Goal: Task Accomplishment & Management: Manage account settings

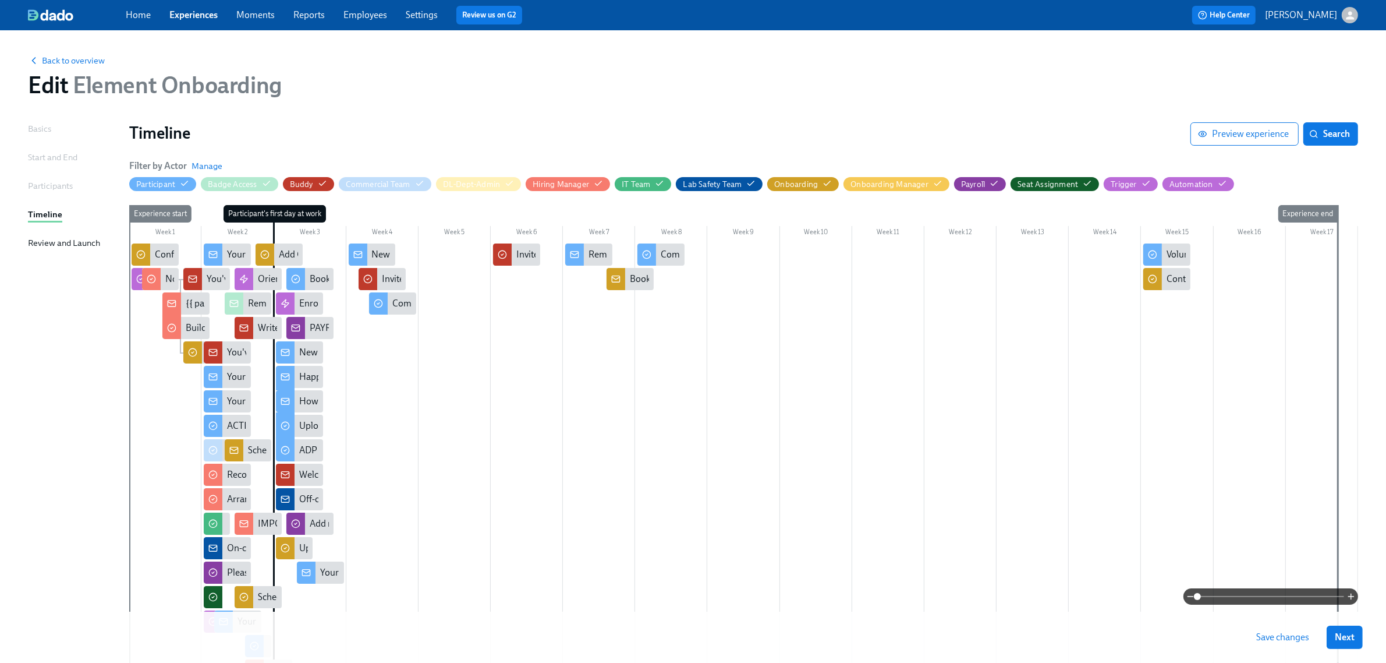
click at [208, 18] on link "Experiences" at bounding box center [193, 14] width 48 height 11
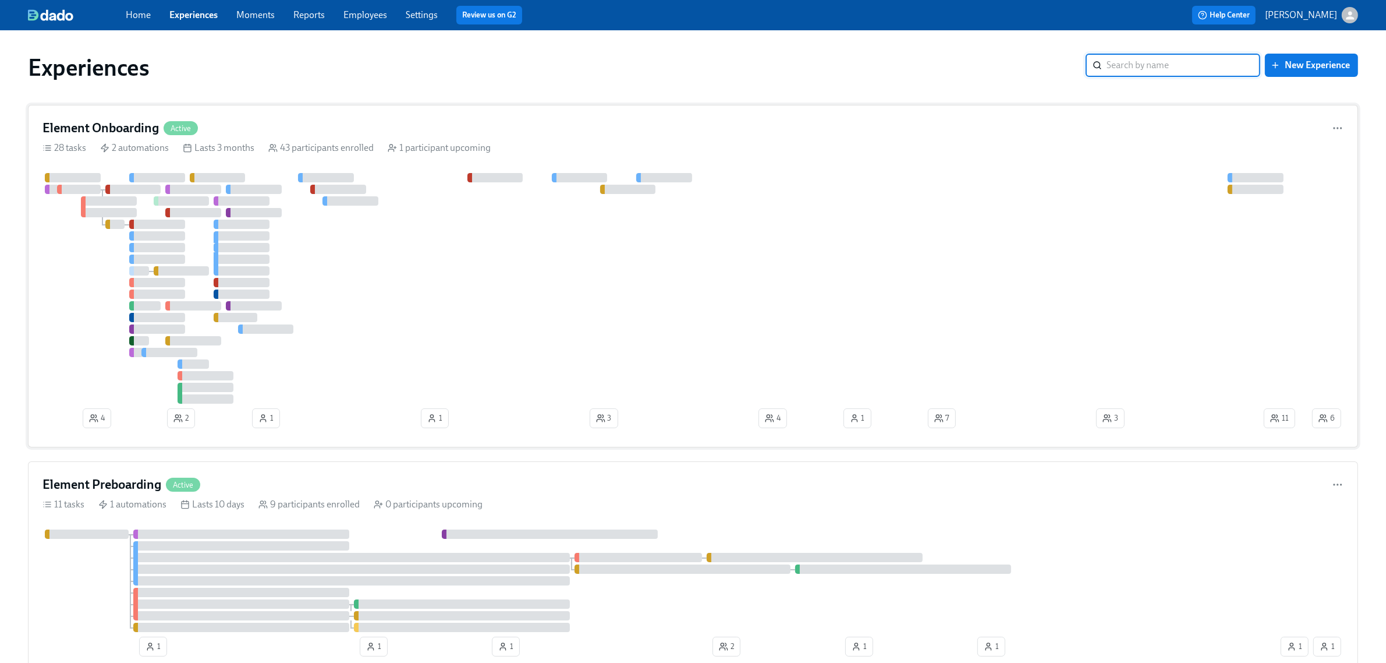
scroll to position [73, 0]
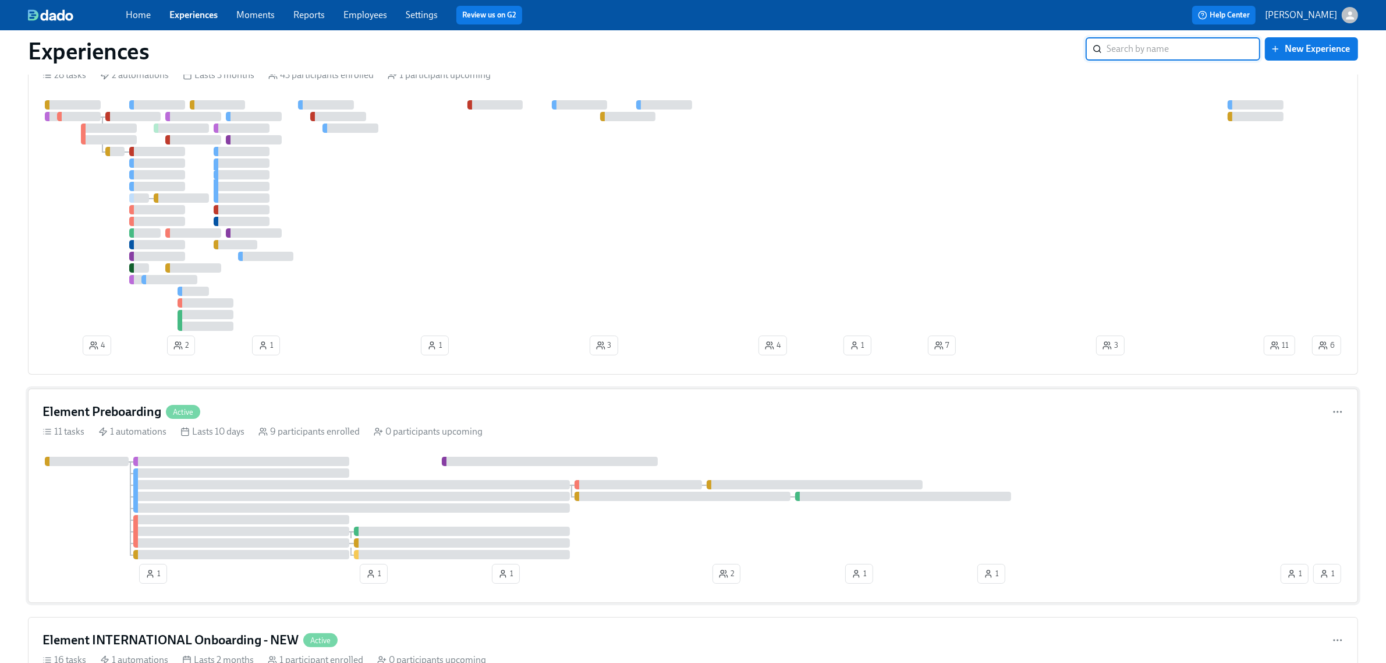
click at [482, 405] on div "Element Preboarding Active" at bounding box center [693, 411] width 1301 height 17
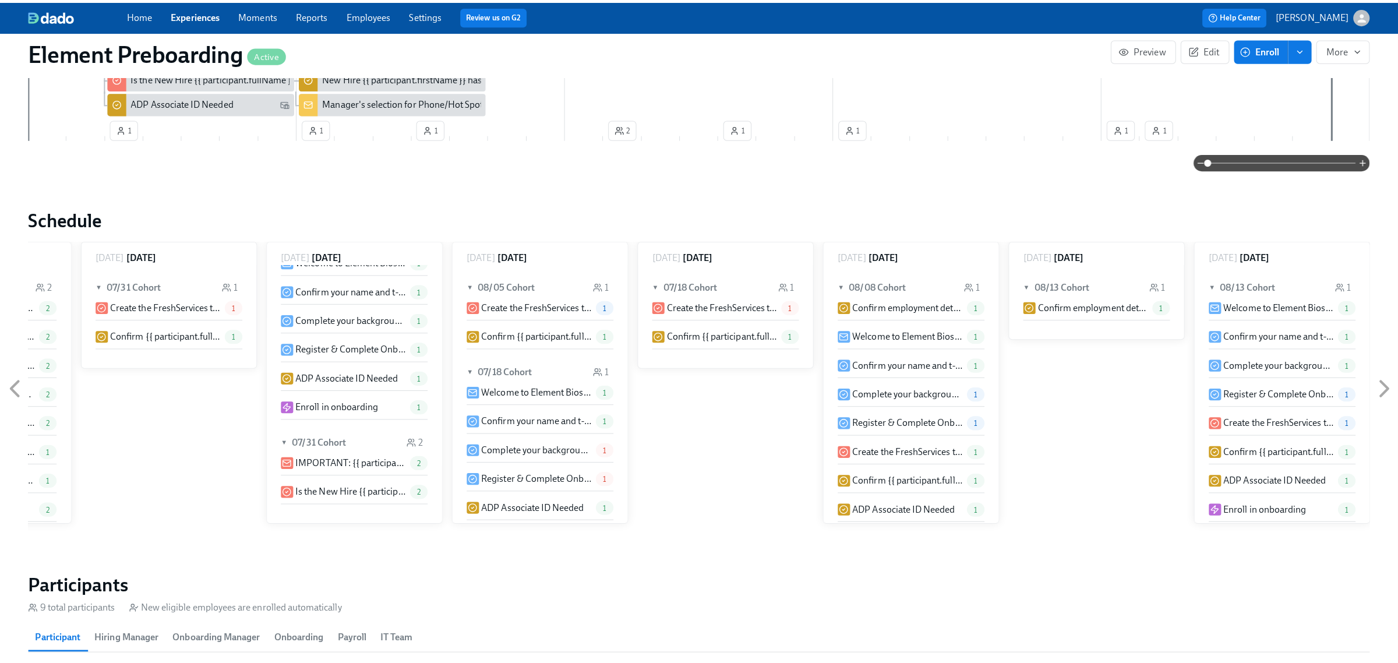
scroll to position [801, 0]
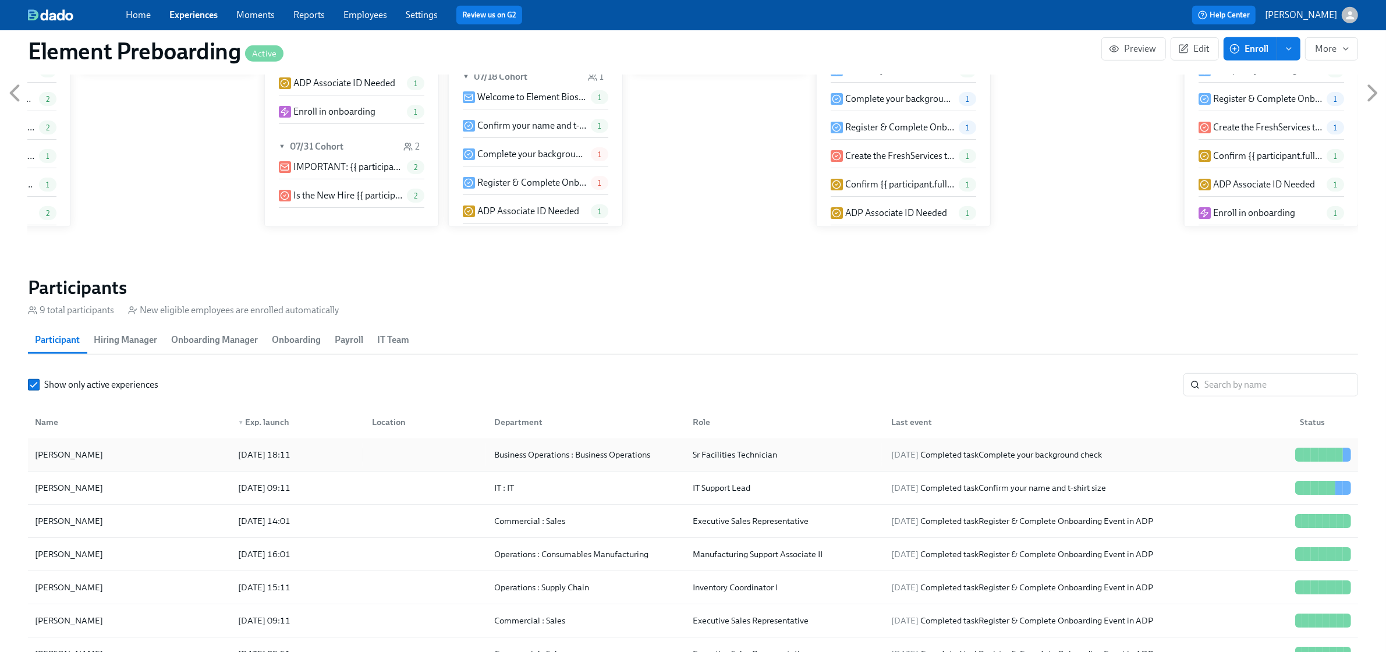
click at [154, 454] on div "Junior Pardo" at bounding box center [129, 454] width 199 height 23
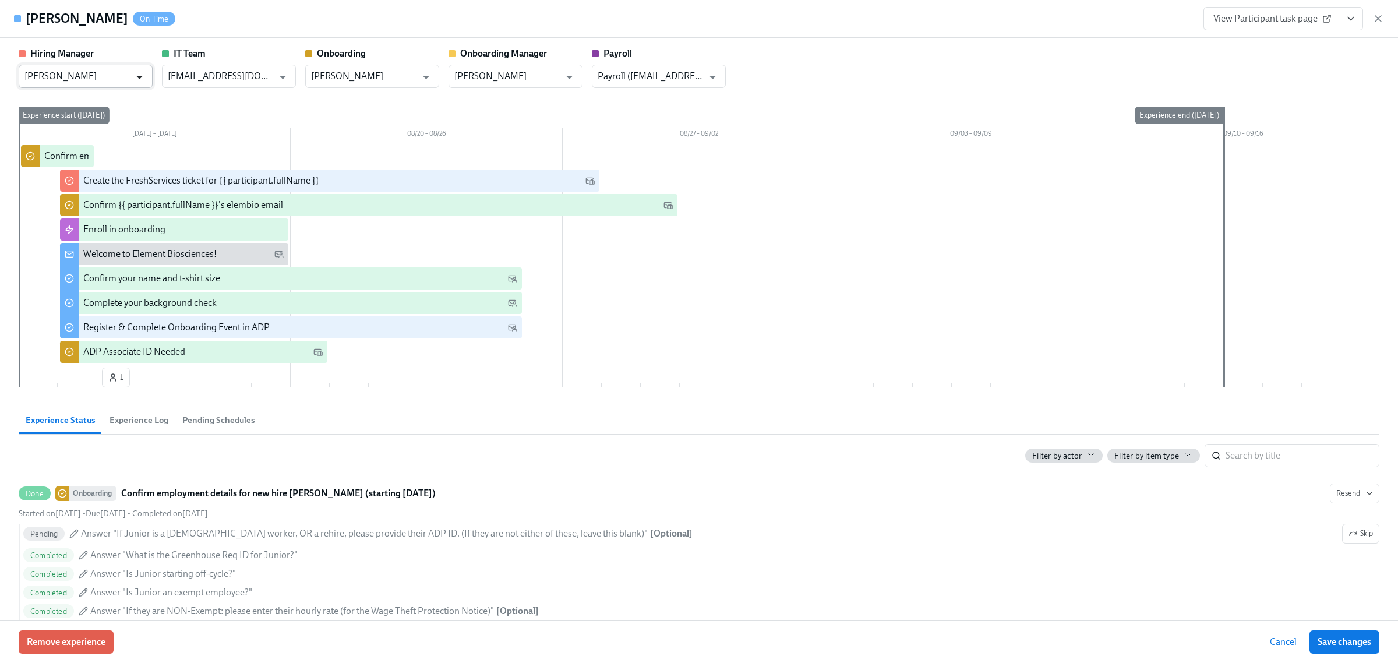
click at [132, 83] on icon "Open" at bounding box center [140, 77] width 16 height 16
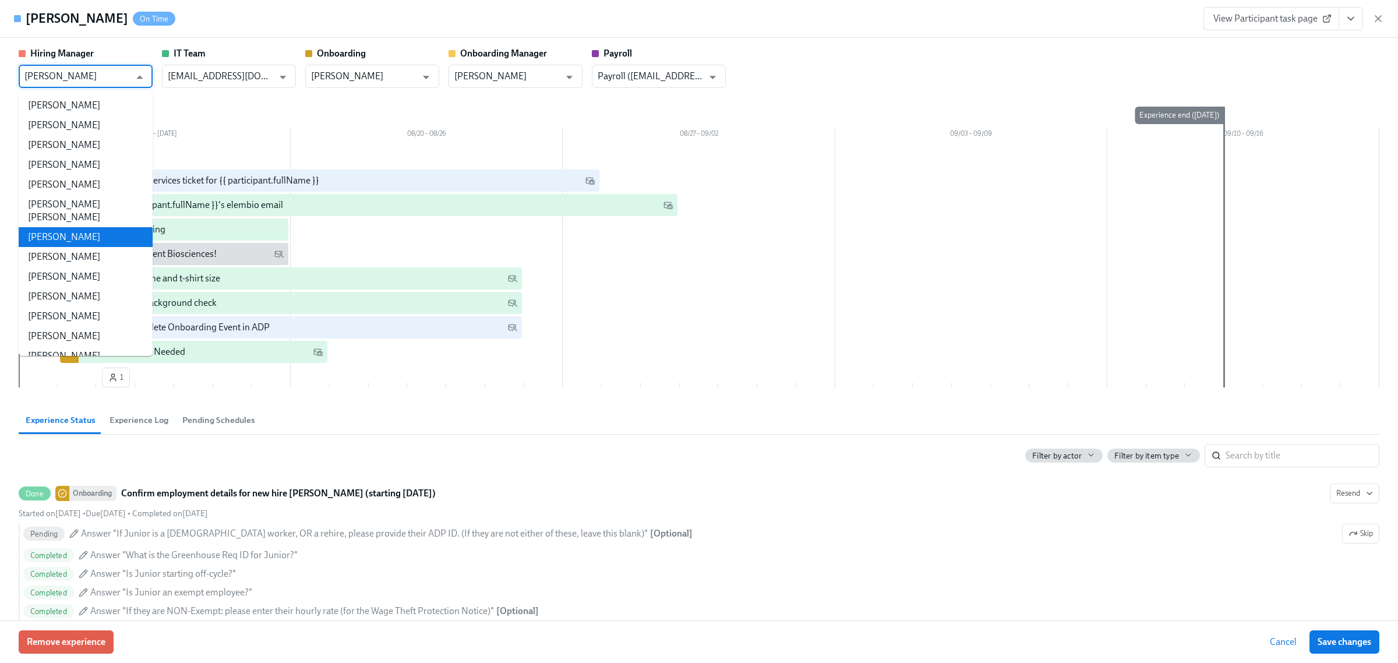
click at [59, 227] on li "Ryan Mathews" at bounding box center [86, 237] width 134 height 20
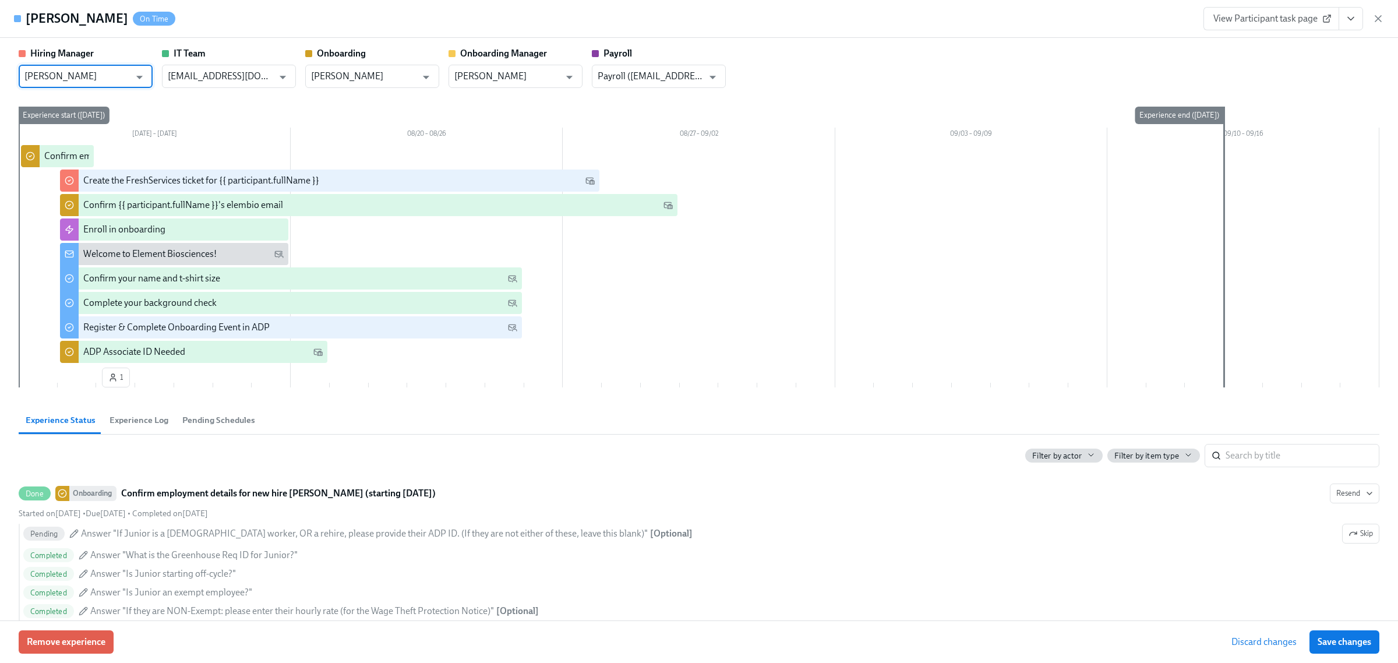
type input "Ryan Mathews"
click at [1328, 645] on span "Save changes" at bounding box center [1344, 642] width 54 height 12
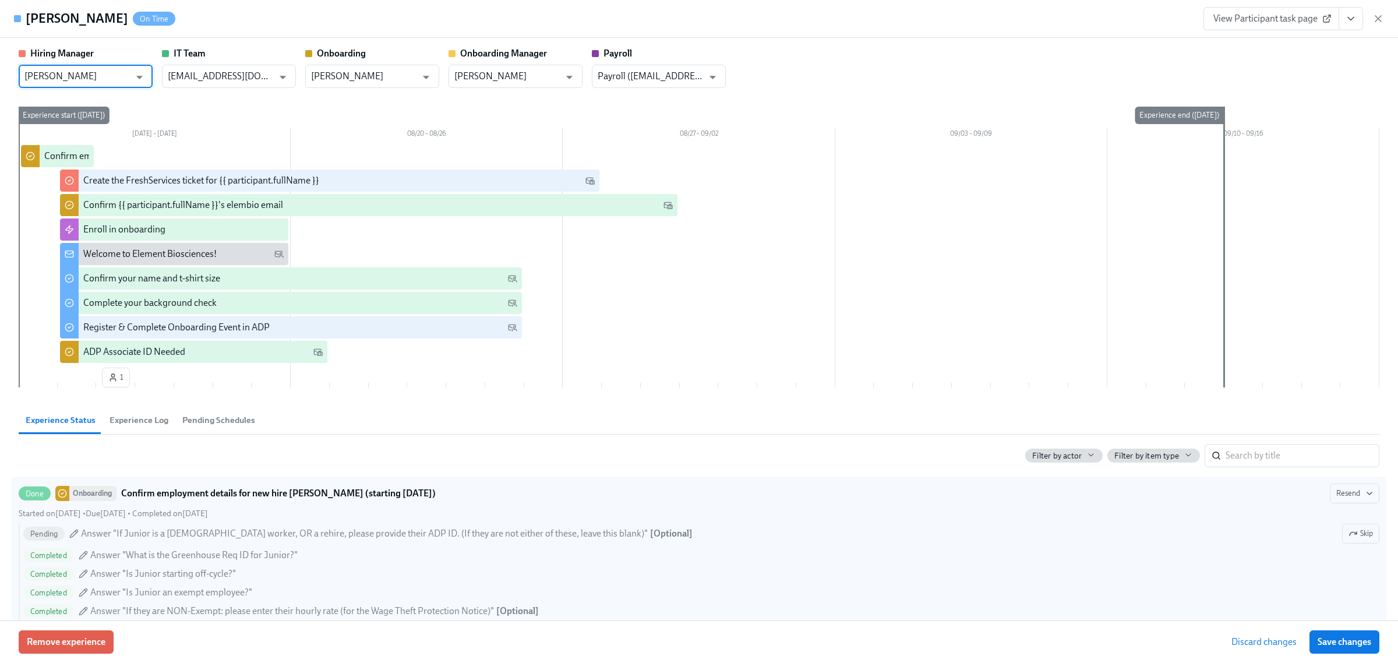
type input "Ryan Mathews"
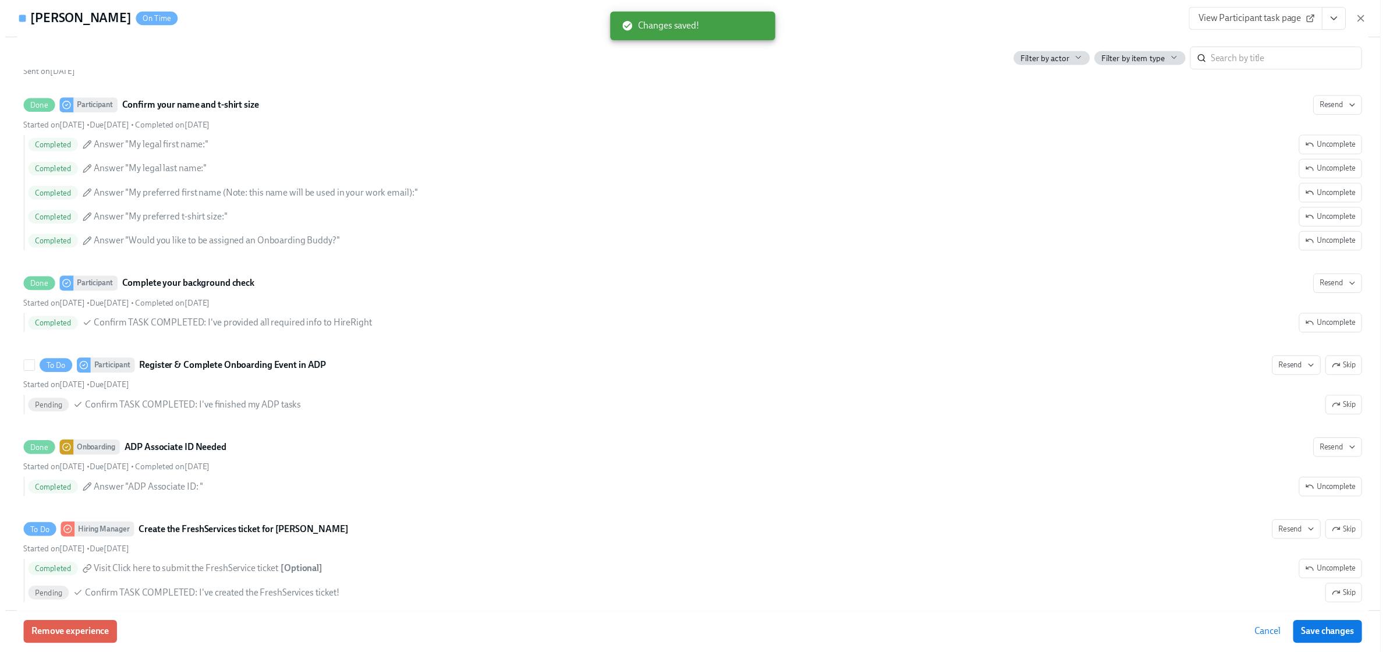
scroll to position [825, 0]
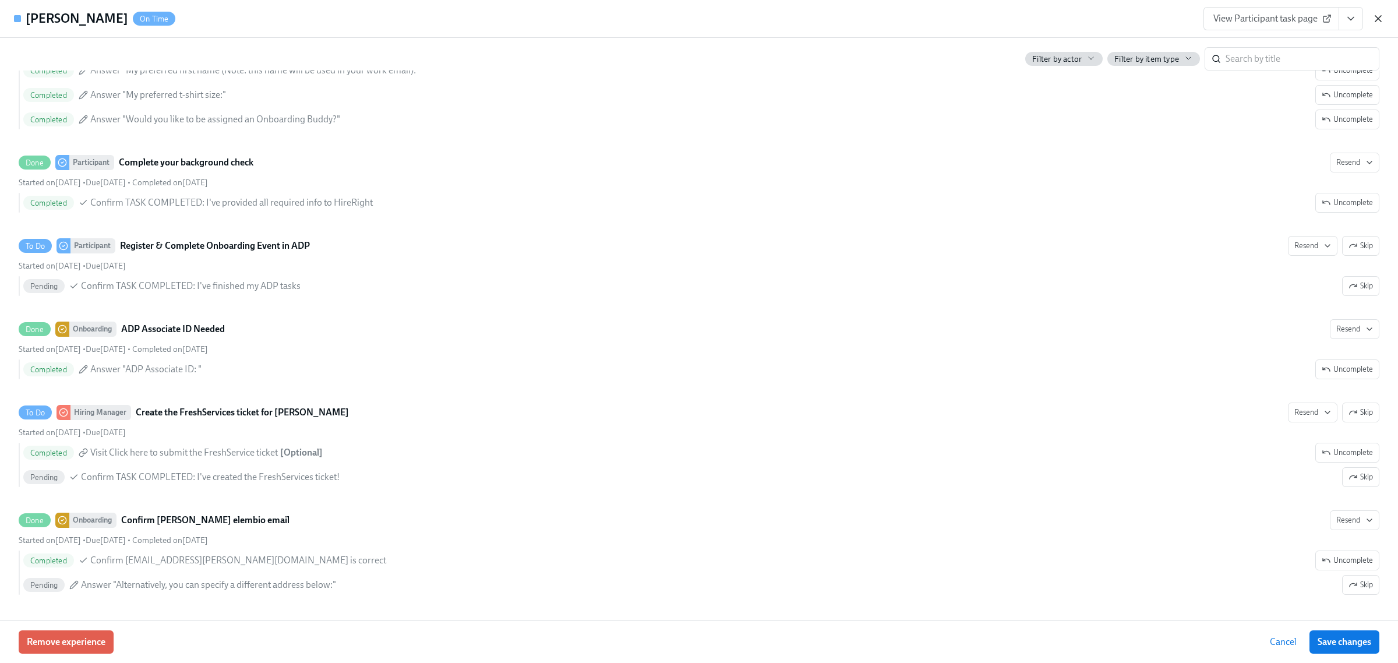
click at [1381, 16] on icon "button" at bounding box center [1378, 19] width 12 height 12
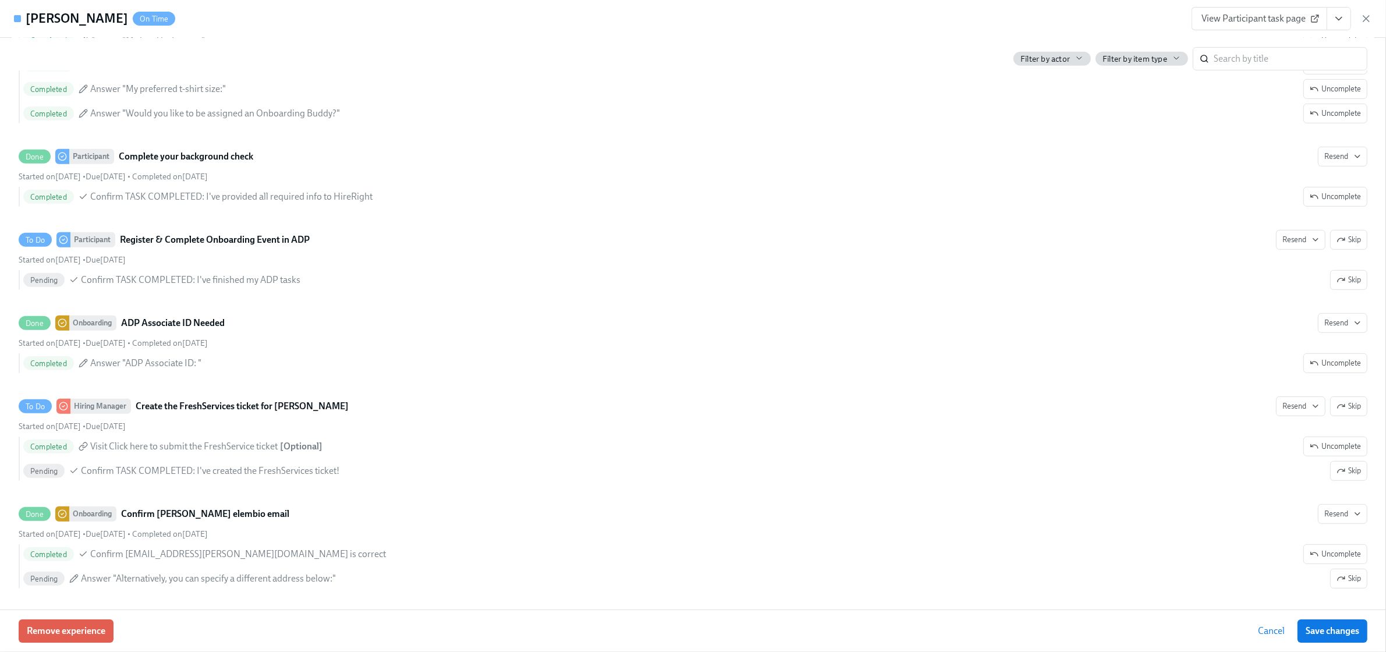
scroll to position [0, 1409]
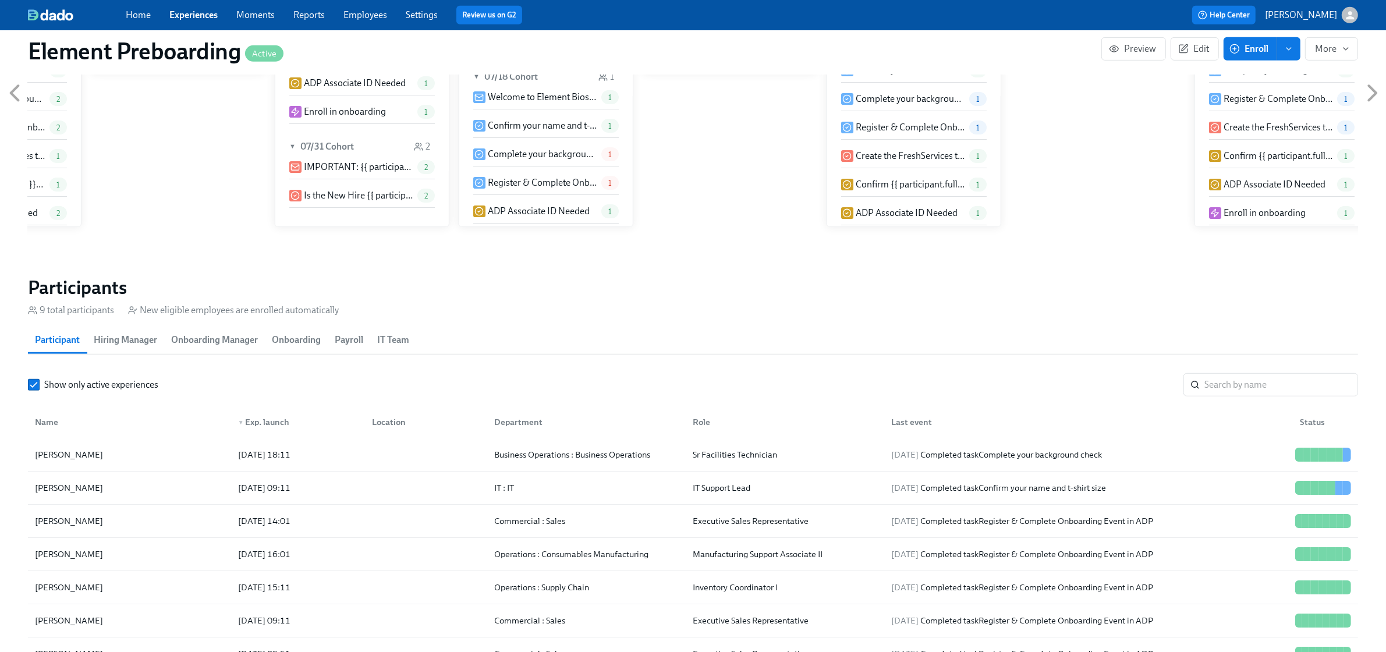
click at [190, 13] on link "Experiences" at bounding box center [193, 14] width 48 height 11
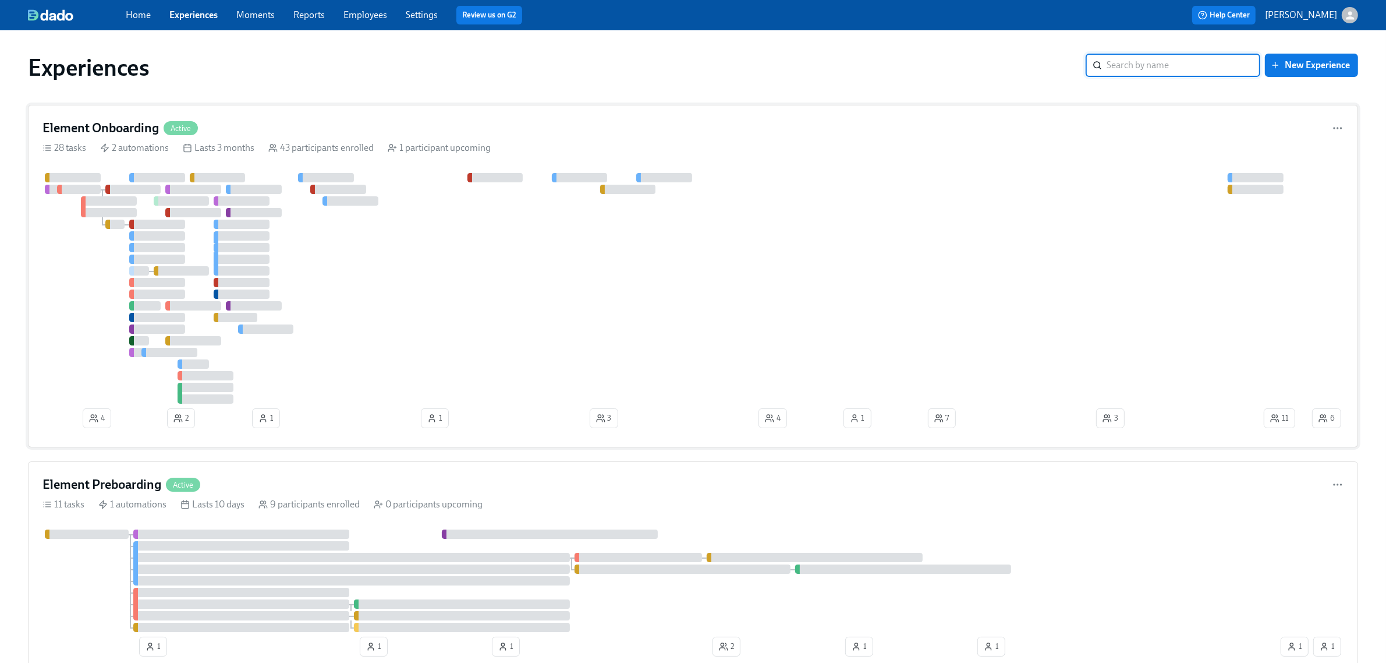
click at [219, 129] on div "Element Onboarding Active" at bounding box center [693, 127] width 1301 height 17
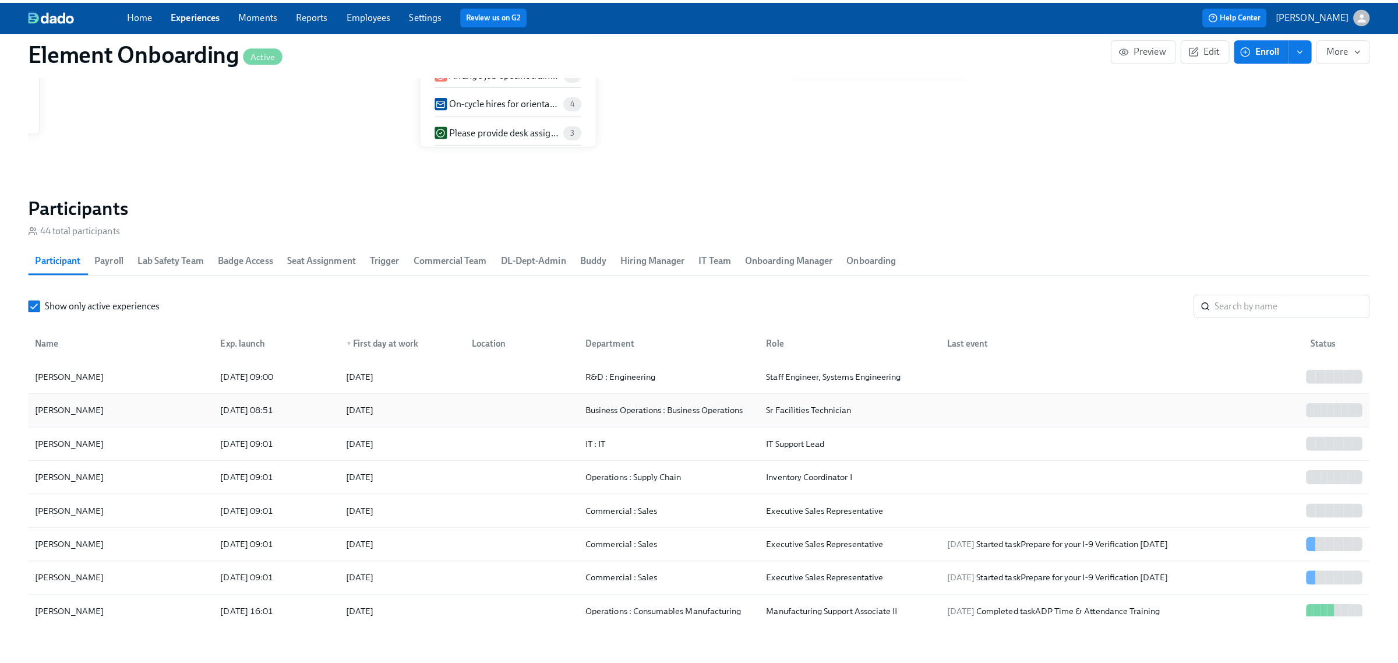
scroll to position [0, 14716]
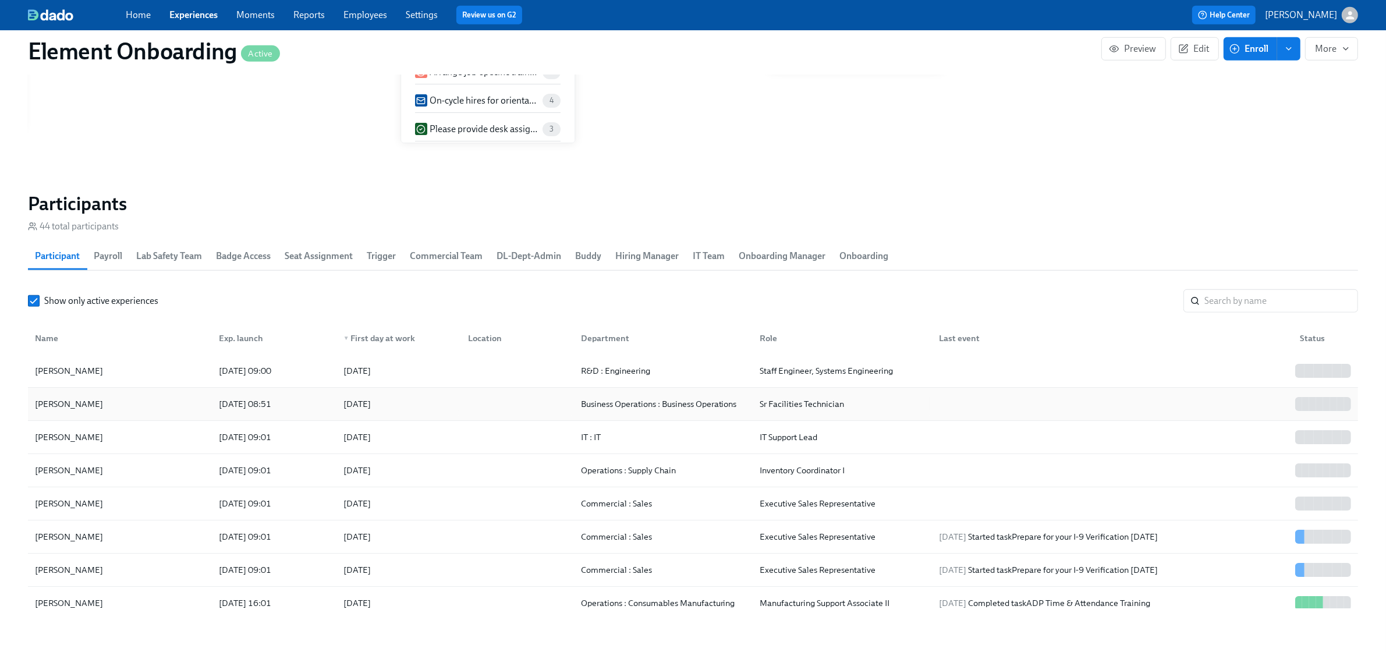
click at [133, 402] on div "Junior Pardo" at bounding box center [119, 403] width 179 height 23
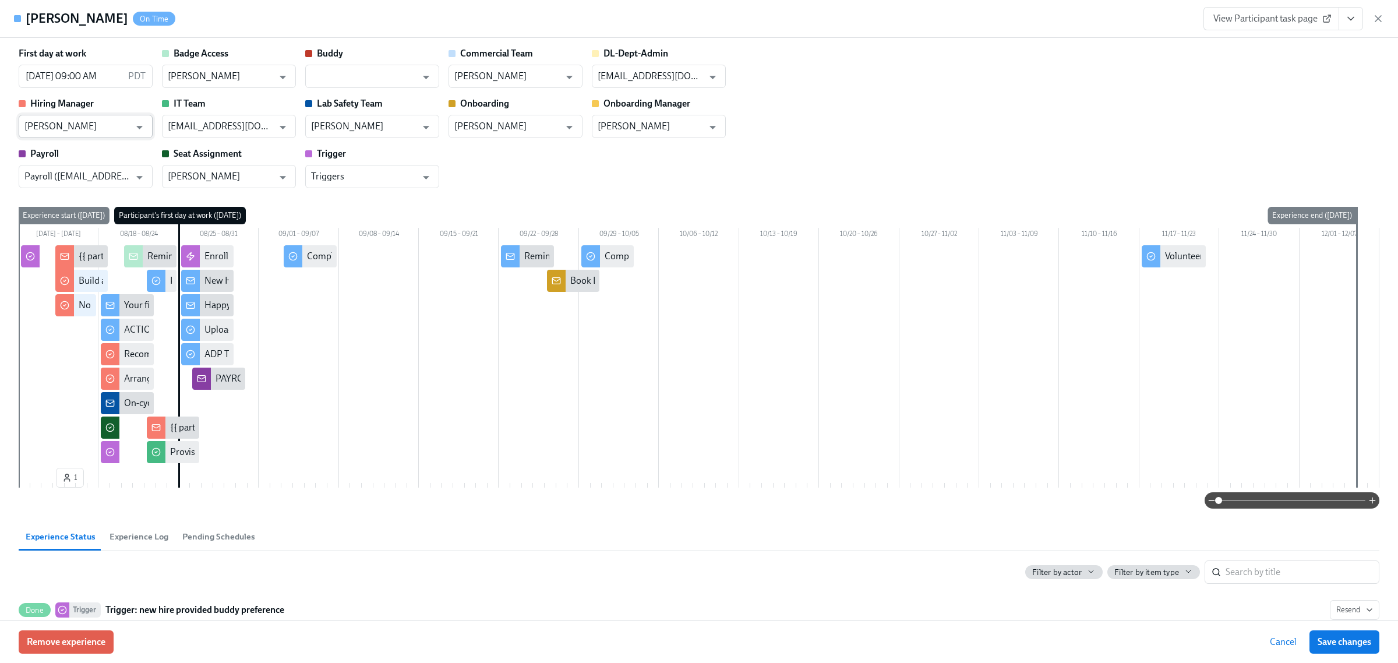
click at [108, 123] on input "Donald J Breeze" at bounding box center [76, 126] width 105 height 23
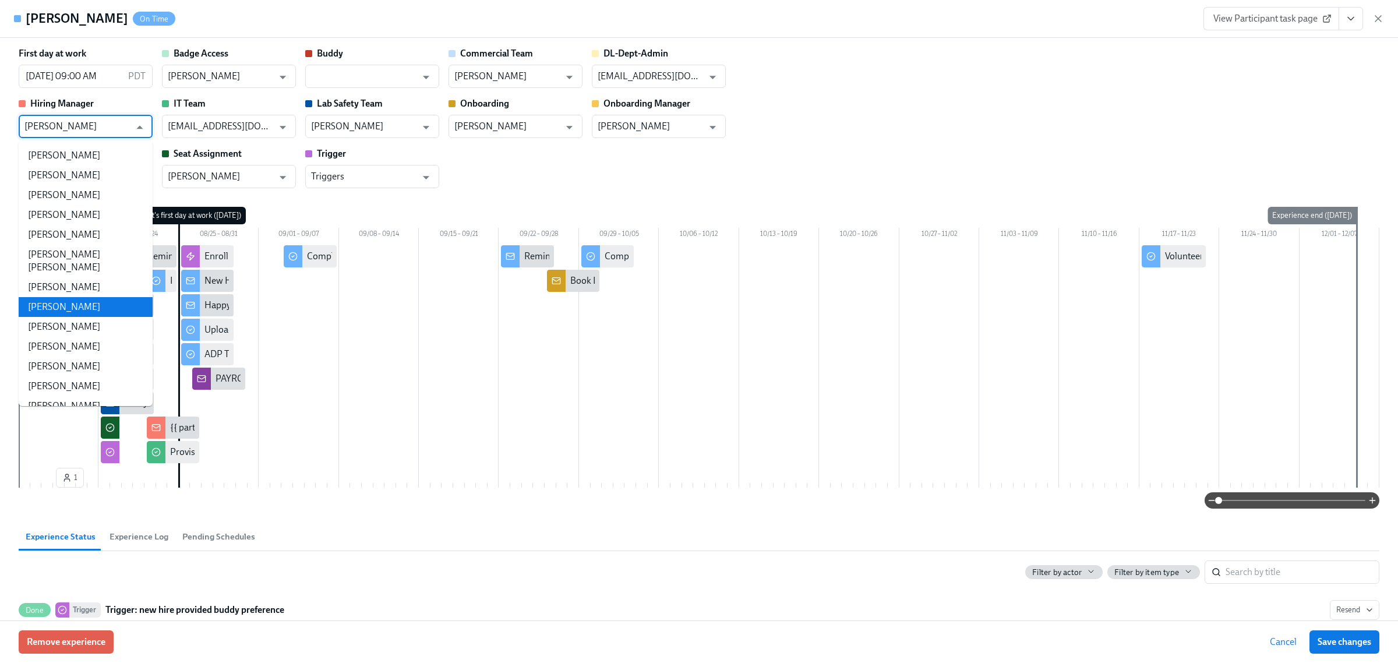
click at [92, 297] on li "Ryan Baumann" at bounding box center [86, 307] width 134 height 20
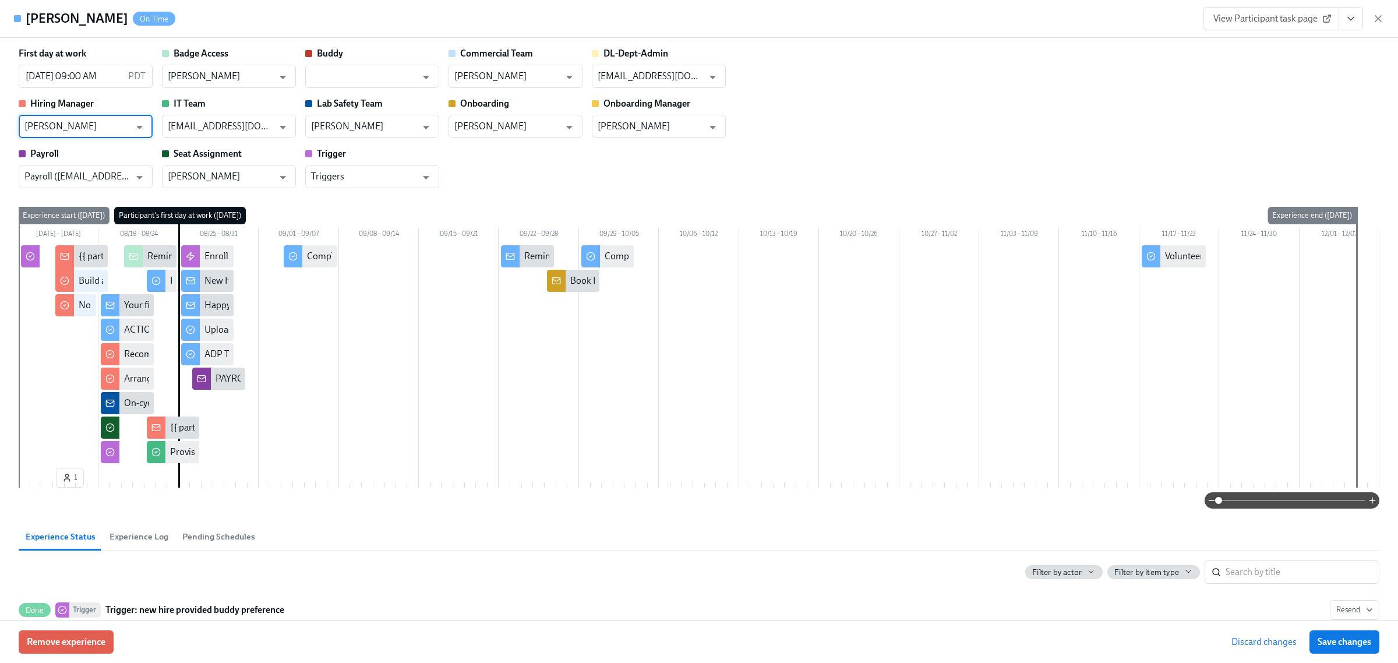
click at [47, 121] on input "Ryan Baumann" at bounding box center [76, 126] width 105 height 23
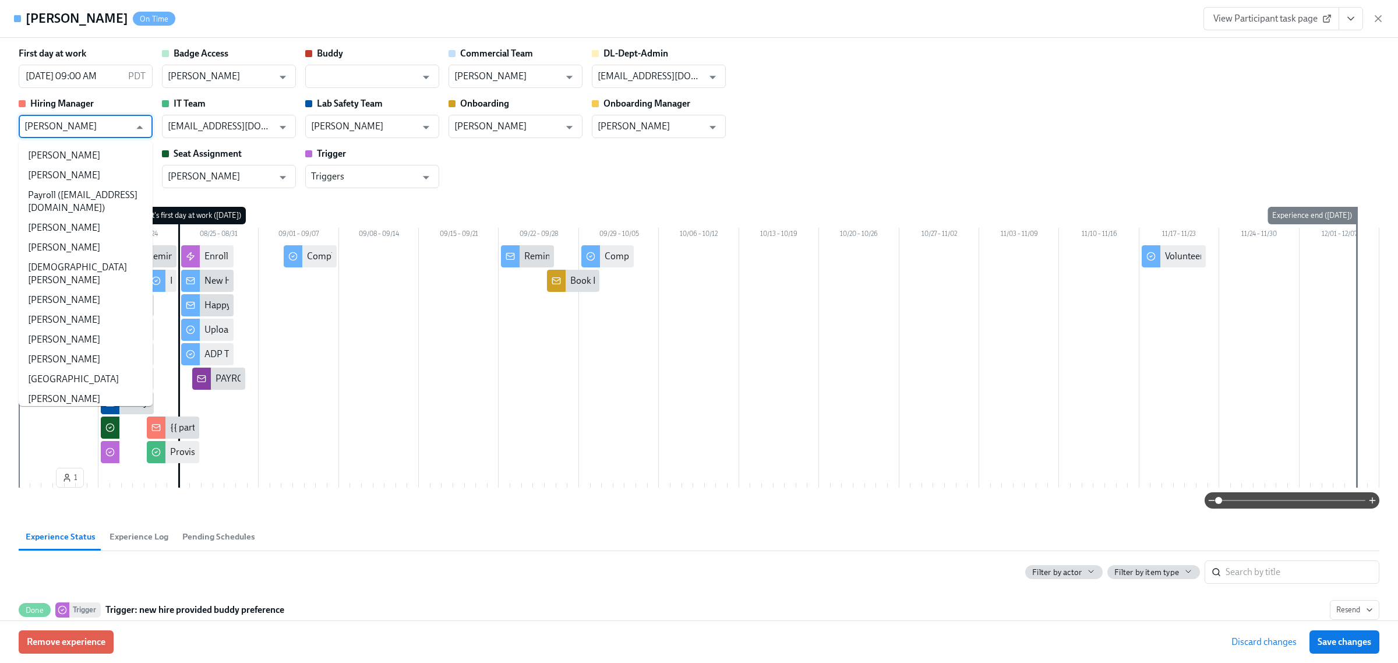
scroll to position [8811, 0]
click at [61, 119] on input "Ryan Baumann" at bounding box center [76, 126] width 105 height 23
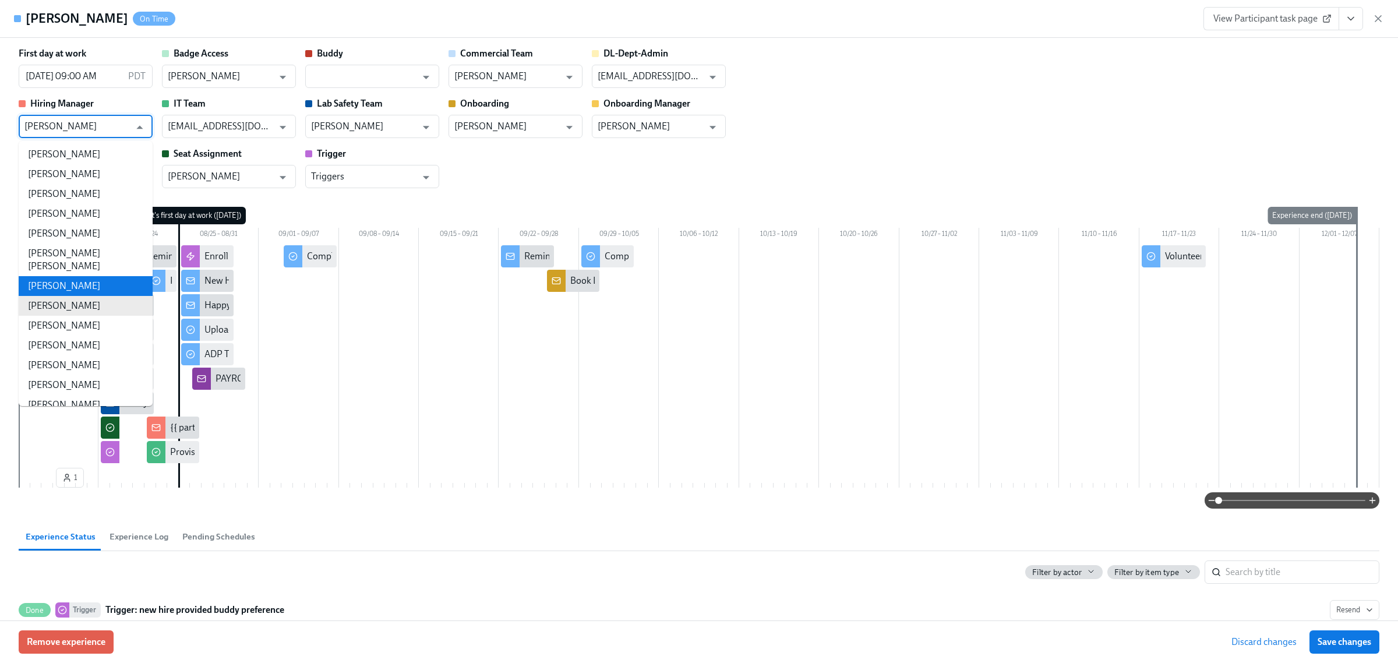
click at [54, 276] on li "Ryan Mathews" at bounding box center [86, 286] width 134 height 20
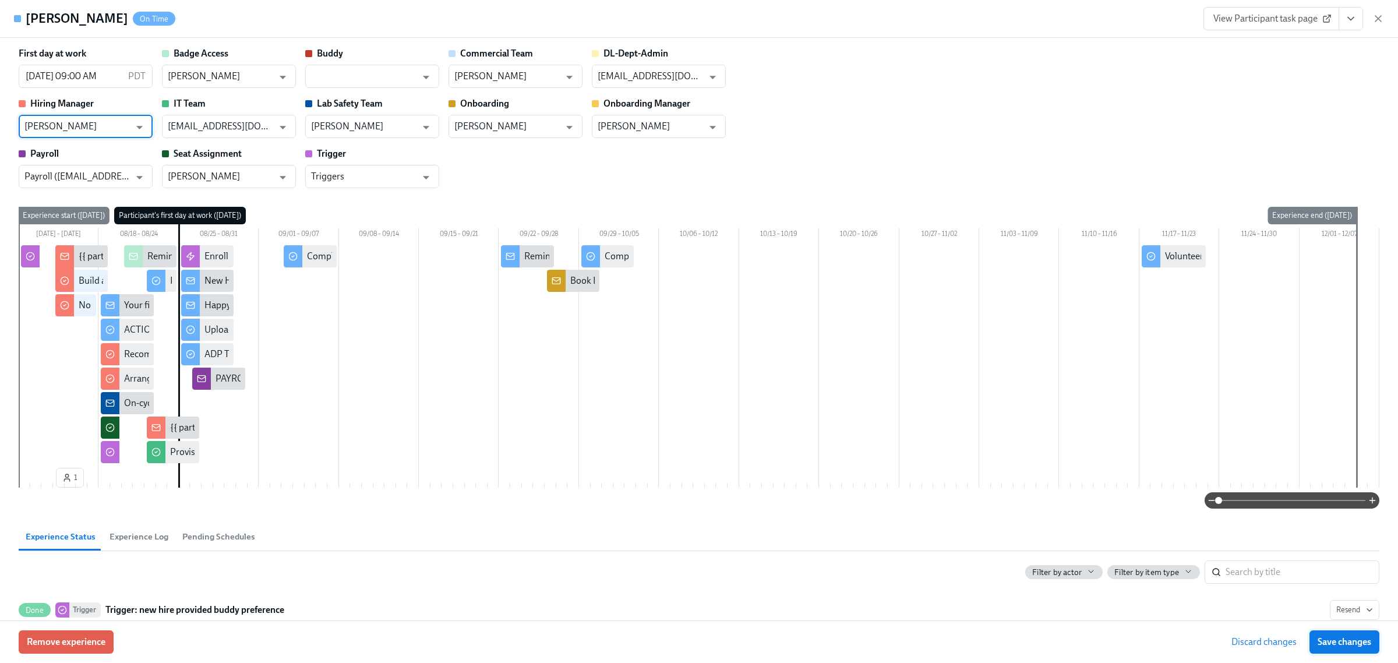
type input "Ryan Mathews"
click at [1356, 644] on span "Save changes" at bounding box center [1344, 642] width 54 height 12
type input "Ryan Mathews"
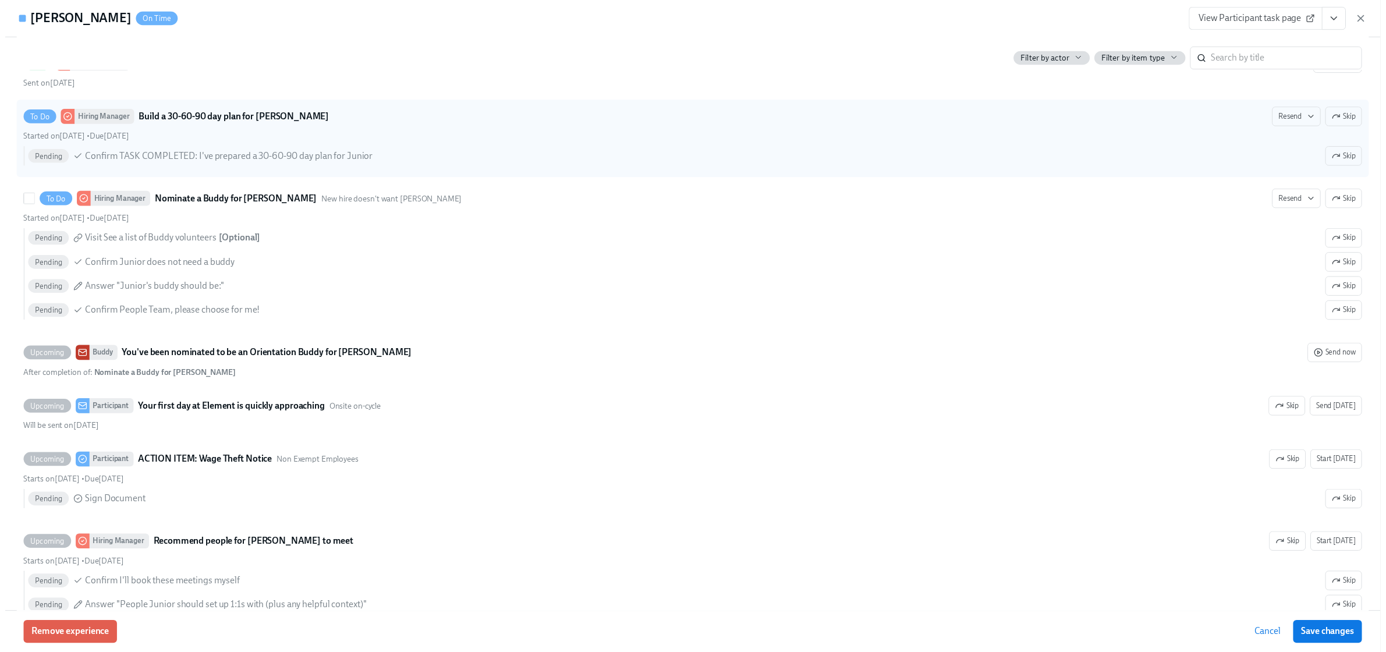
scroll to position [510, 0]
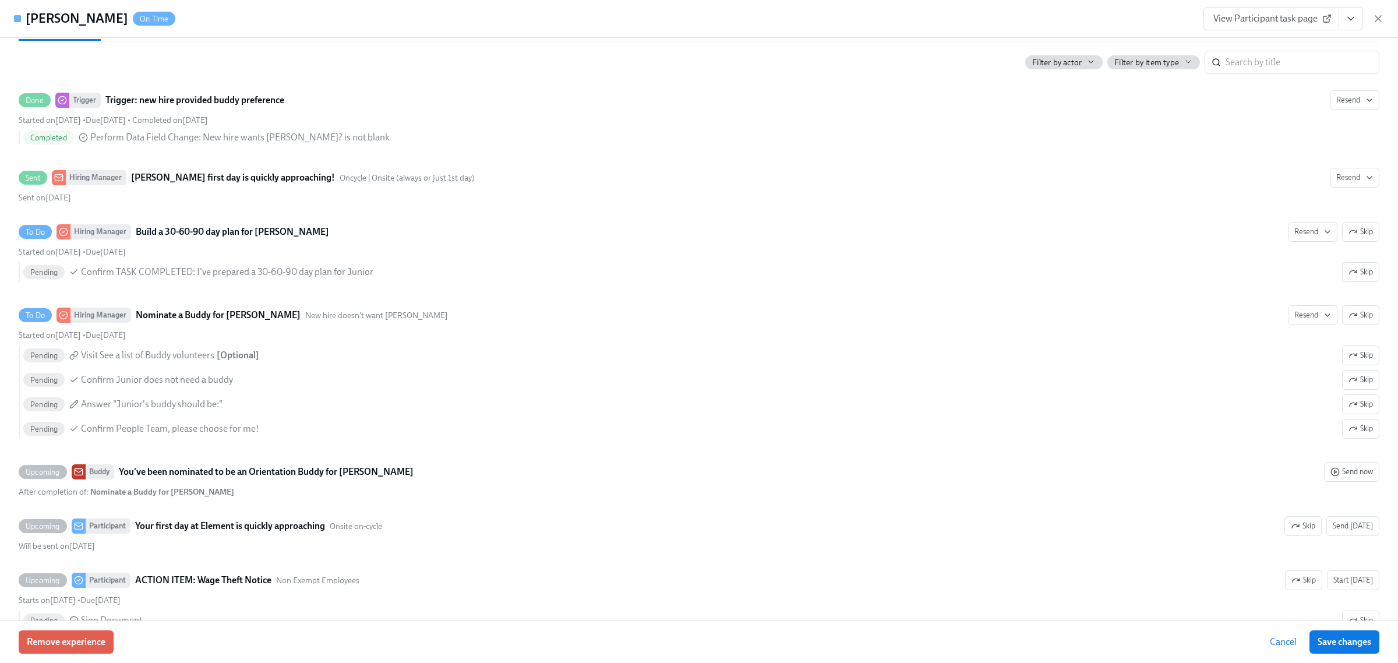
click at [1345, 17] on icon "View task page" at bounding box center [1351, 19] width 12 height 12
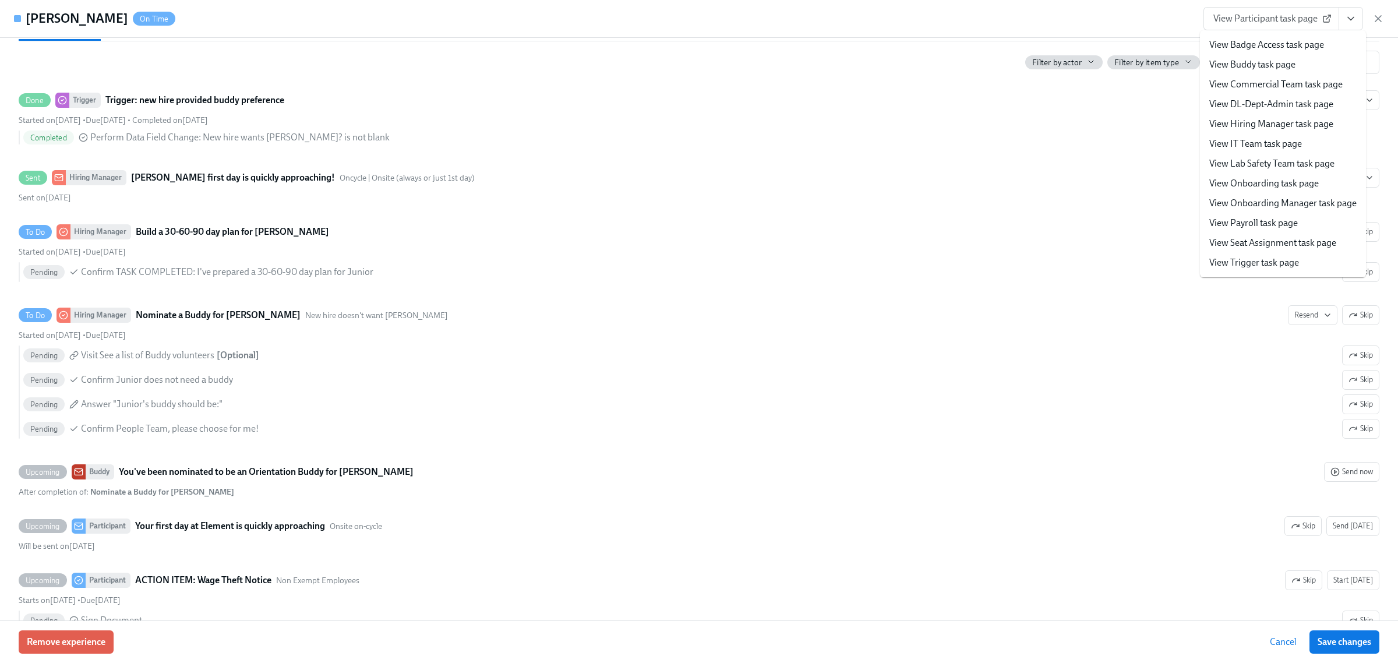
click at [1257, 130] on link "View Hiring Manager task page" at bounding box center [1271, 124] width 124 height 13
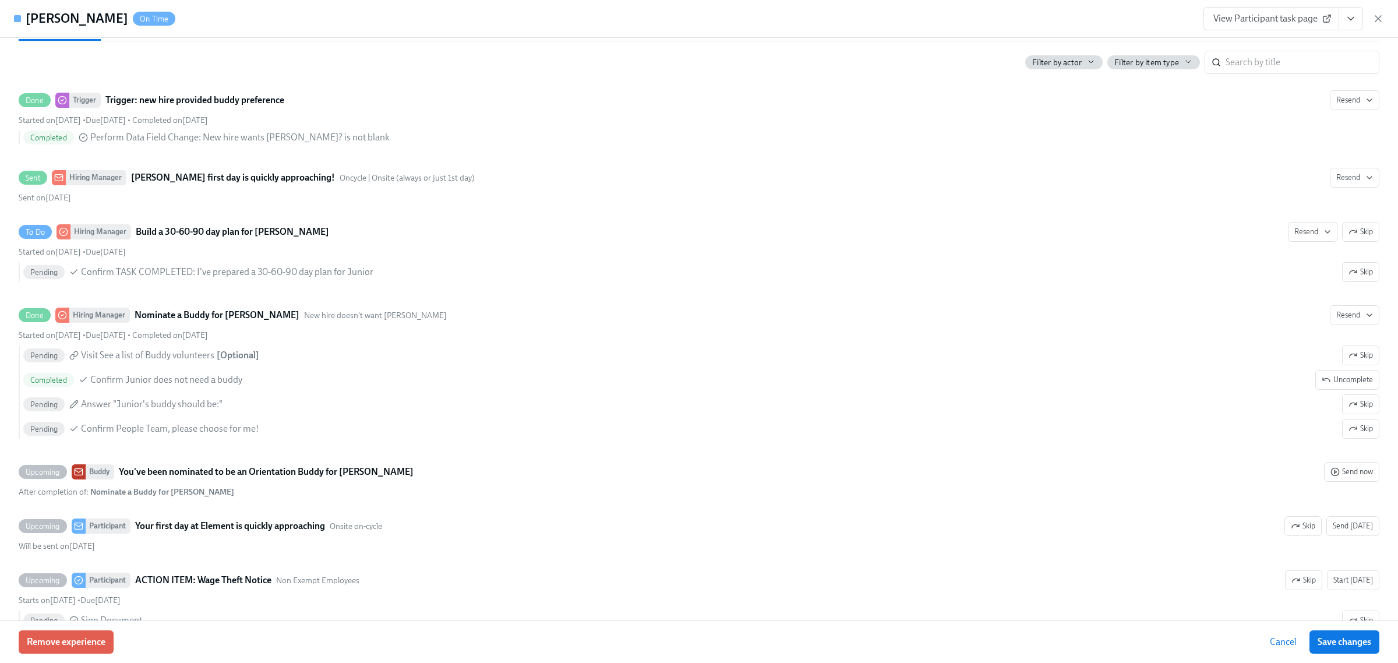
click at [1374, 18] on icon "button" at bounding box center [1378, 19] width 12 height 12
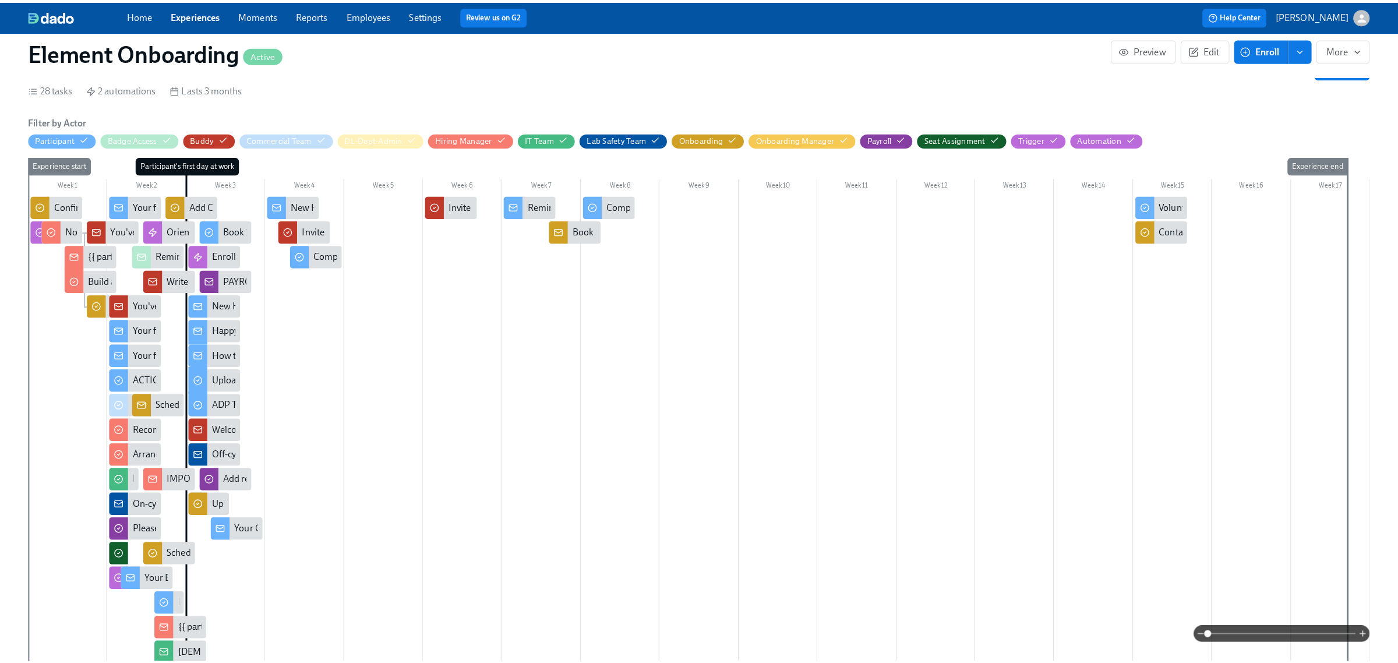
scroll to position [218, 0]
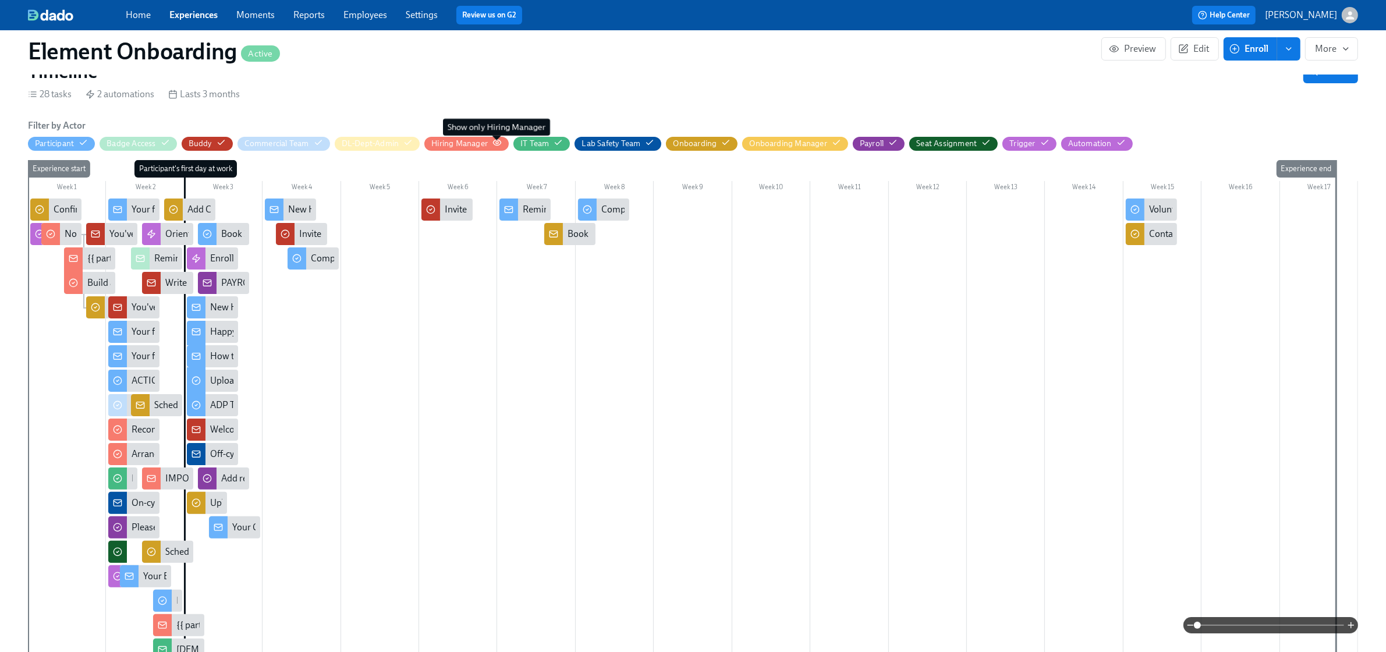
click at [495, 138] on icon "button" at bounding box center [497, 142] width 9 height 9
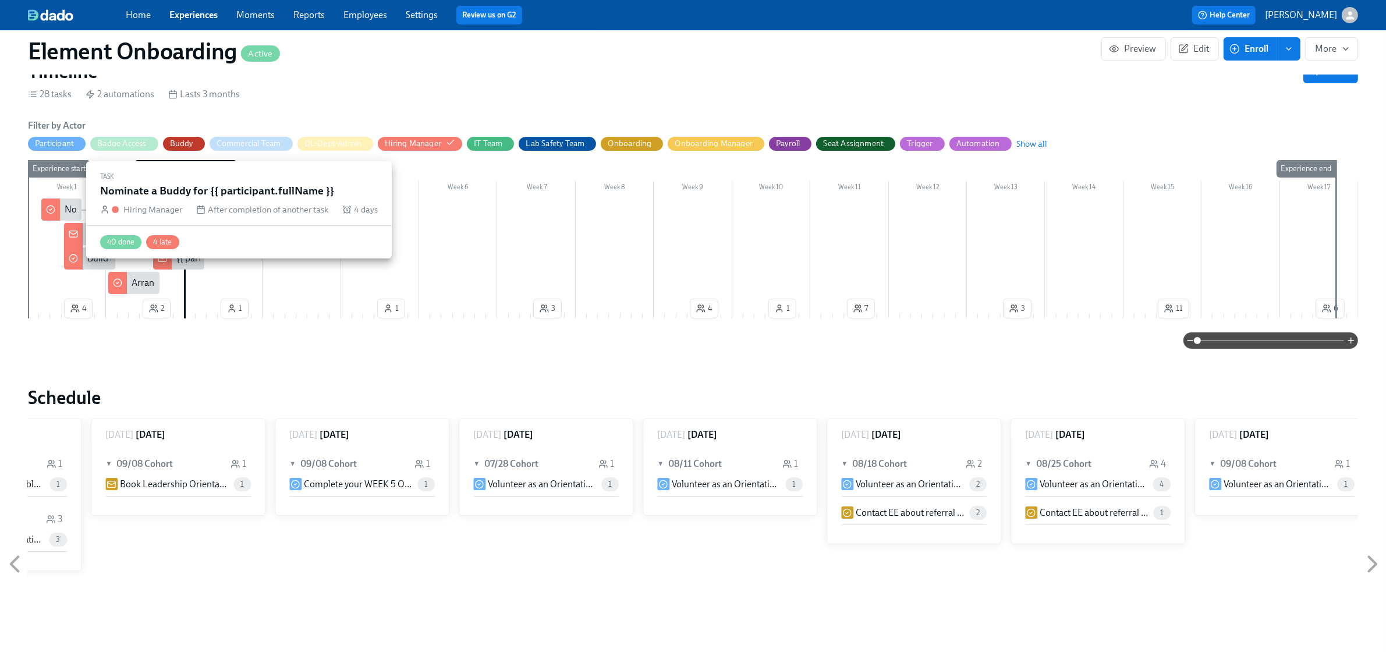
click at [71, 213] on div "Nominate a Buddy for {{ participant.fullName }}" at bounding box center [159, 209] width 189 height 13
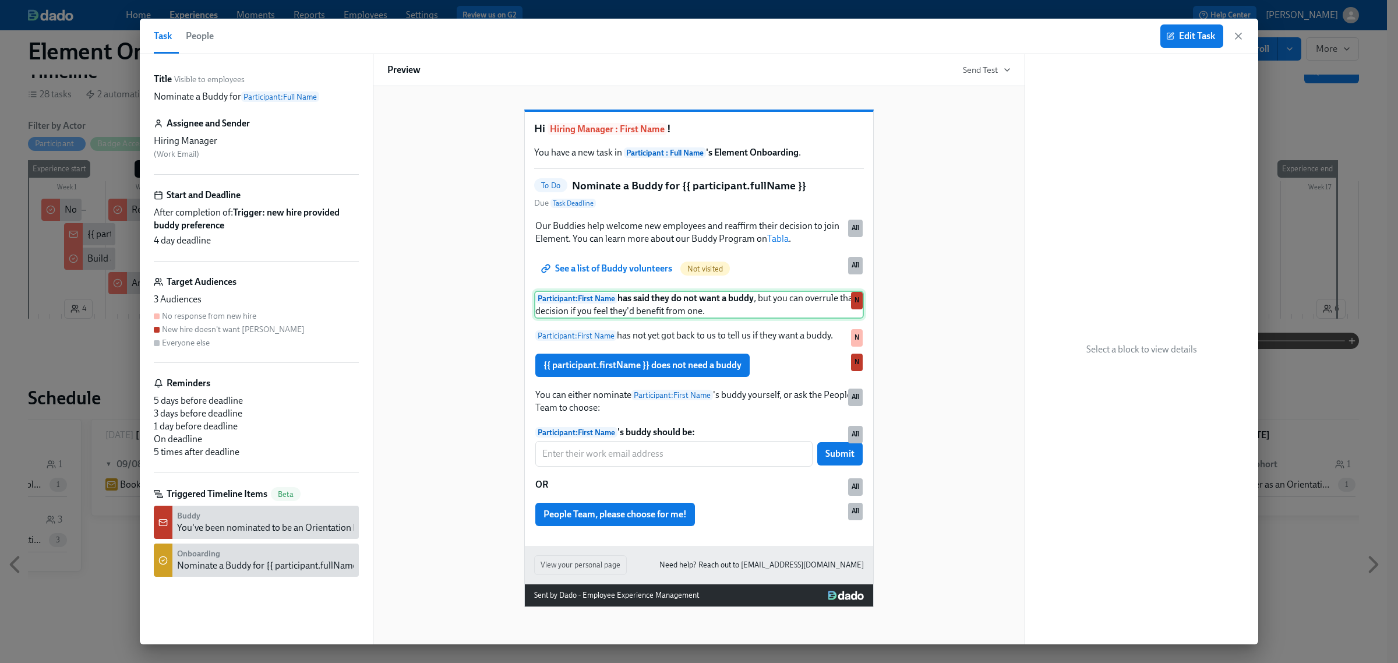
click at [670, 307] on div "Participant : First Name has said they do not want a buddy , but you can overru…" at bounding box center [699, 305] width 330 height 28
click at [1187, 34] on span "Edit Task" at bounding box center [1191, 36] width 47 height 12
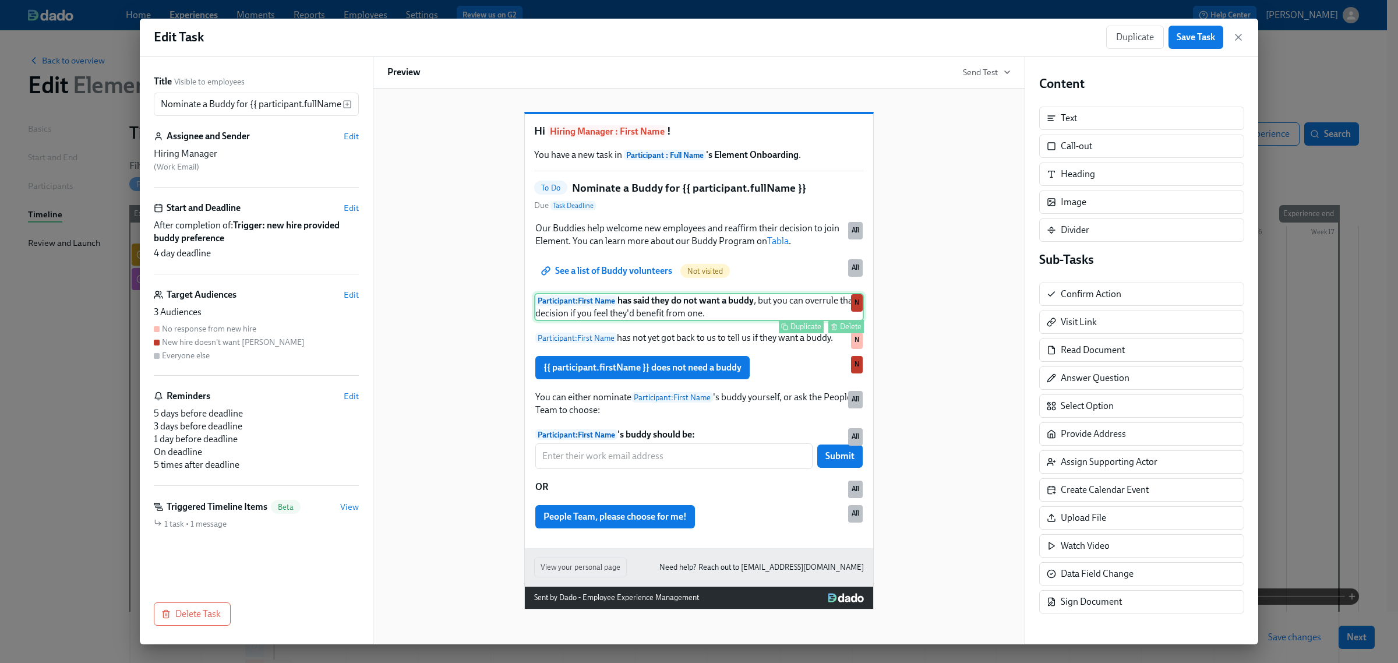
click at [735, 307] on div "Participant : First Name has said they do not want a buddy , but you can overru…" at bounding box center [699, 307] width 330 height 28
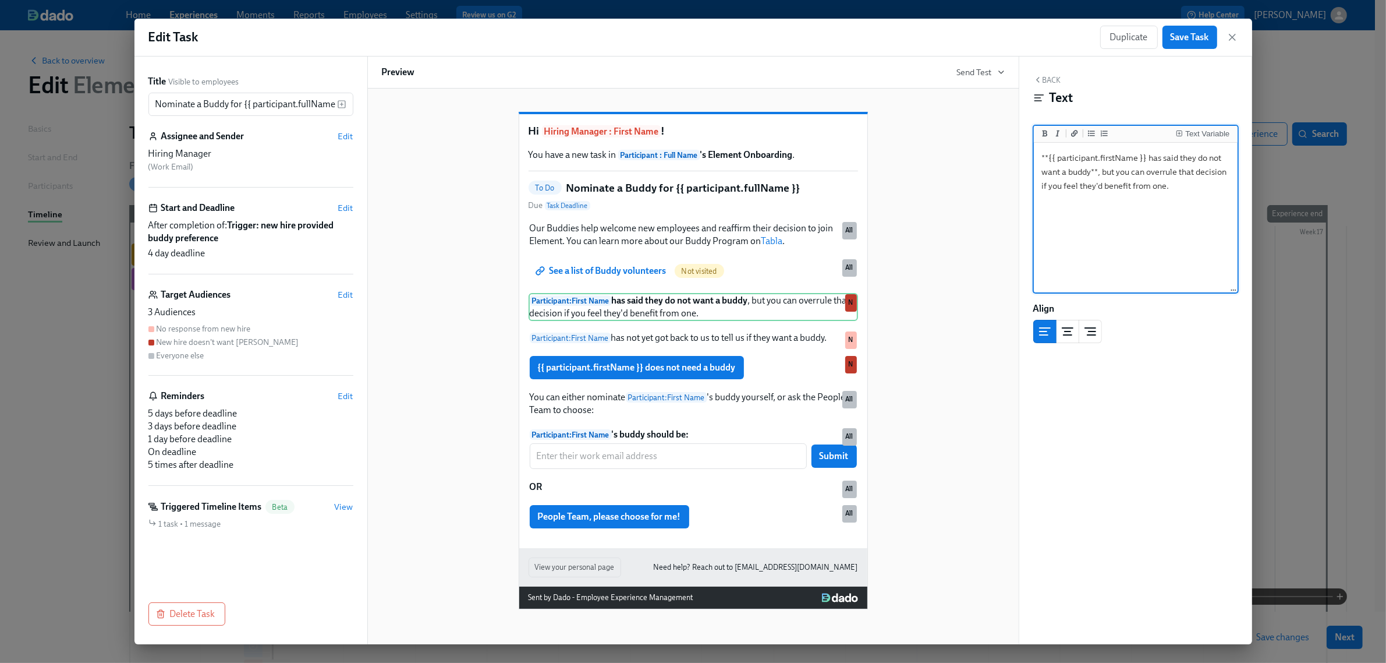
click at [1202, 155] on textarea "**{{ participant.firstName }} has said they do not want a buddy**, but you can …" at bounding box center [1135, 218] width 199 height 146
type textarea "**{{ participant.firstName }} has said they DO NOT want a buddy**, but you can …"
click at [1195, 96] on div "Text" at bounding box center [1136, 97] width 205 height 17
click at [1194, 38] on span "Save Task" at bounding box center [1190, 37] width 38 height 12
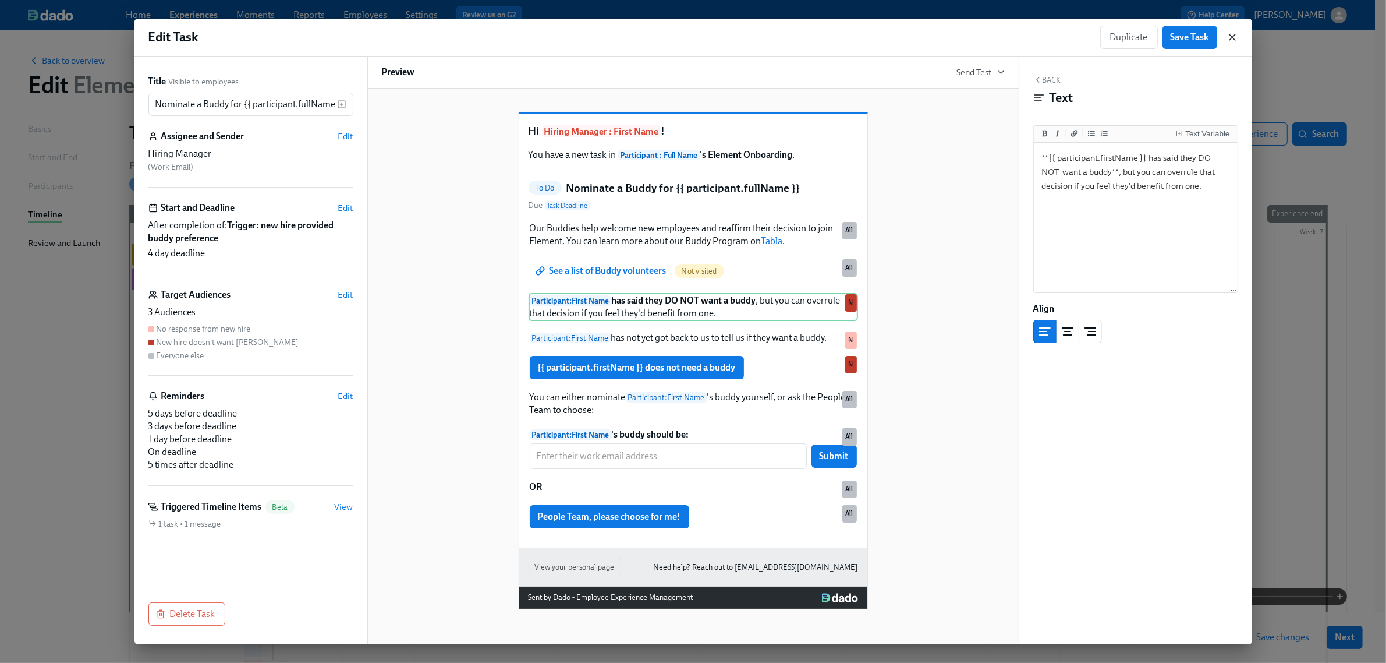
click at [1235, 37] on icon "button" at bounding box center [1233, 37] width 12 height 12
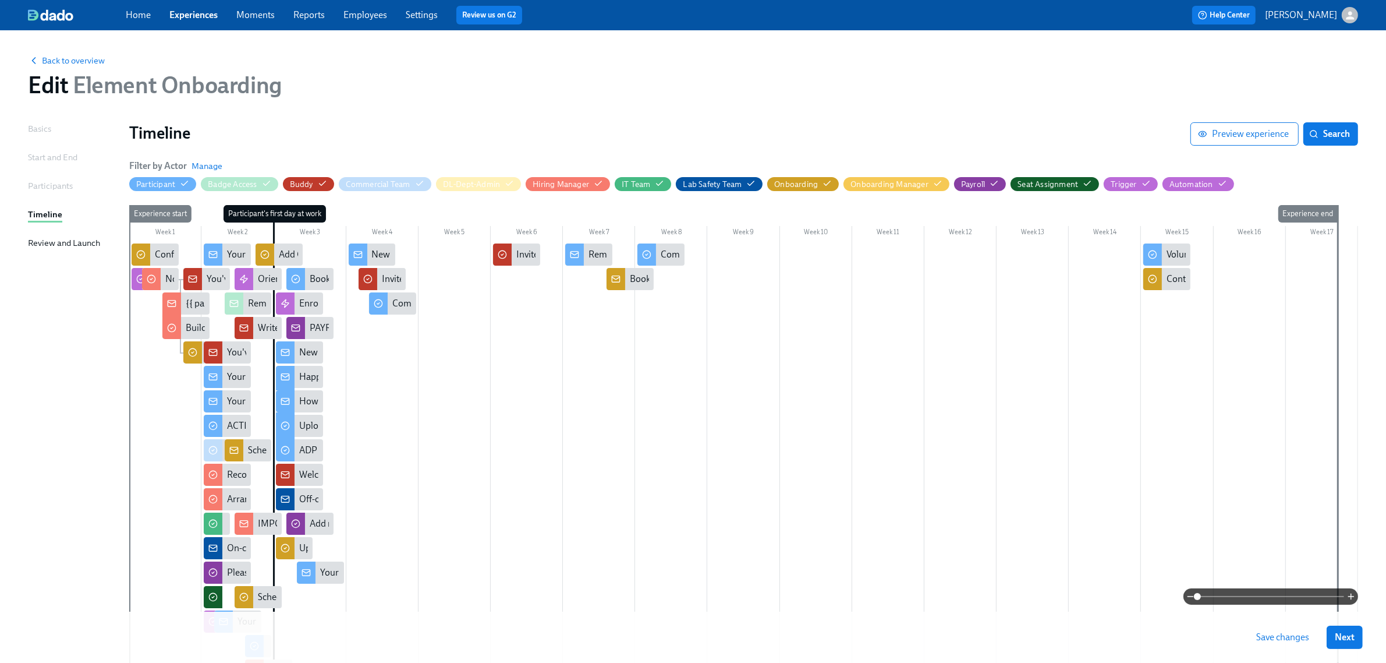
click at [1276, 639] on span "Save changes" at bounding box center [1283, 637] width 53 height 12
click at [198, 10] on link "Experiences" at bounding box center [193, 14] width 48 height 11
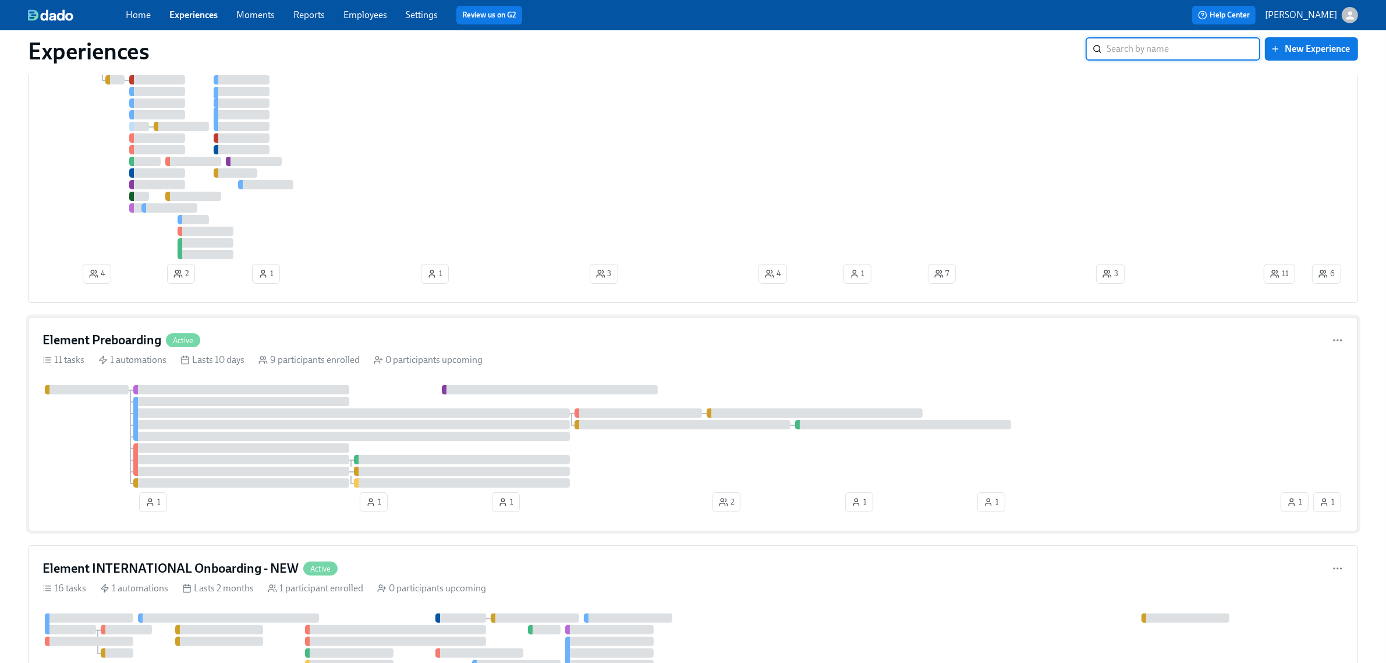
scroll to position [146, 0]
click at [466, 348] on div "Element Preboarding Active 11 tasks 1 automations Lasts 10 days 9 participants …" at bounding box center [693, 423] width 1331 height 214
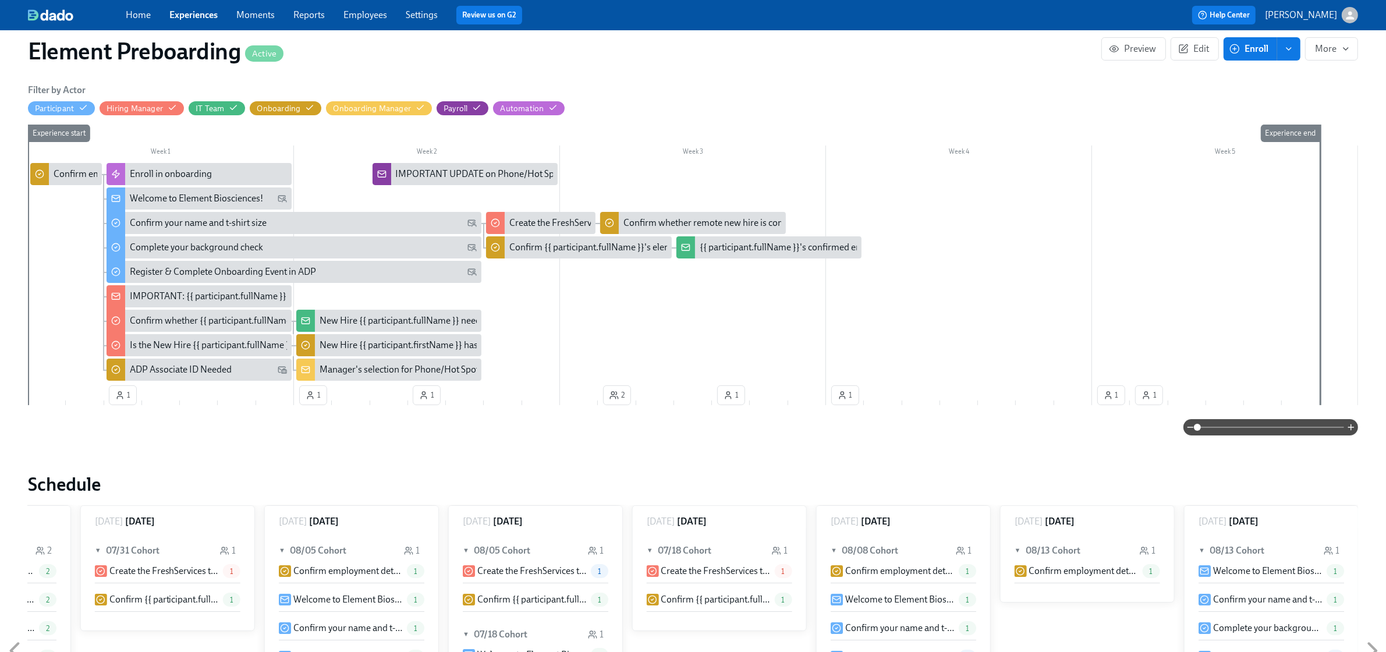
scroll to position [218, 0]
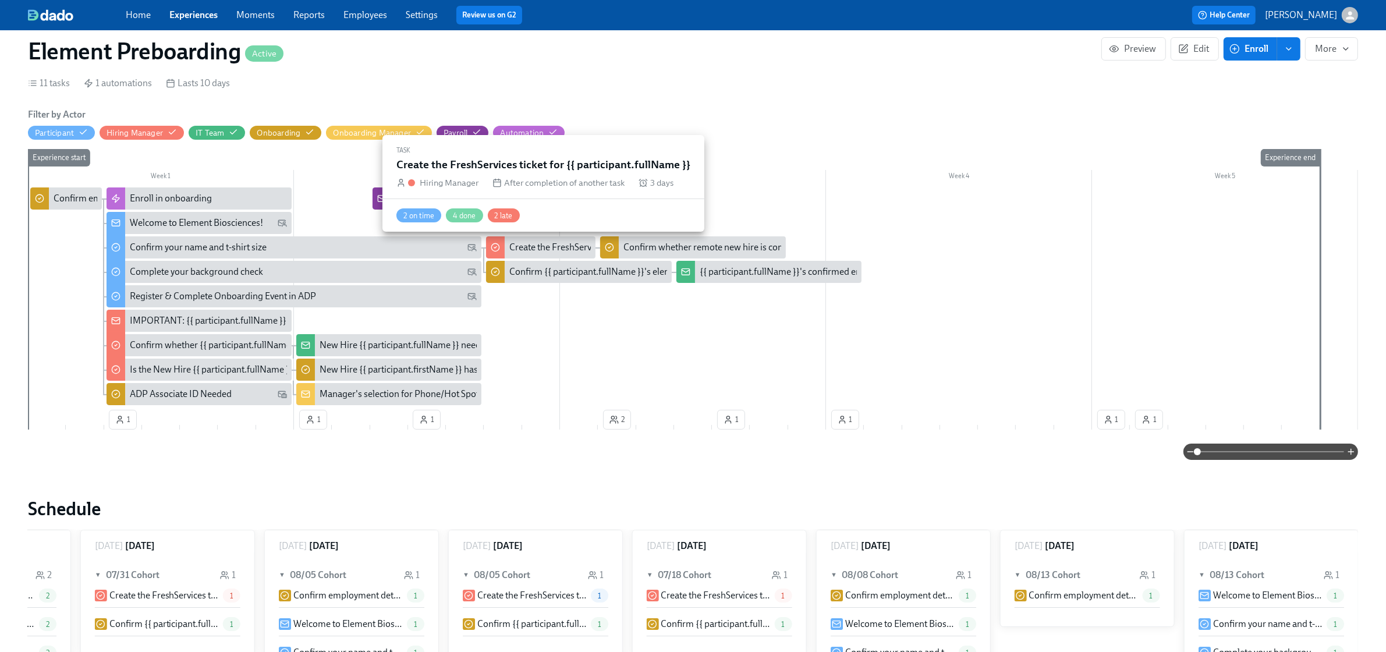
click at [530, 241] on div "Create the FreshServices ticket for {{ participant.fullName }}" at bounding box center [628, 247] width 236 height 13
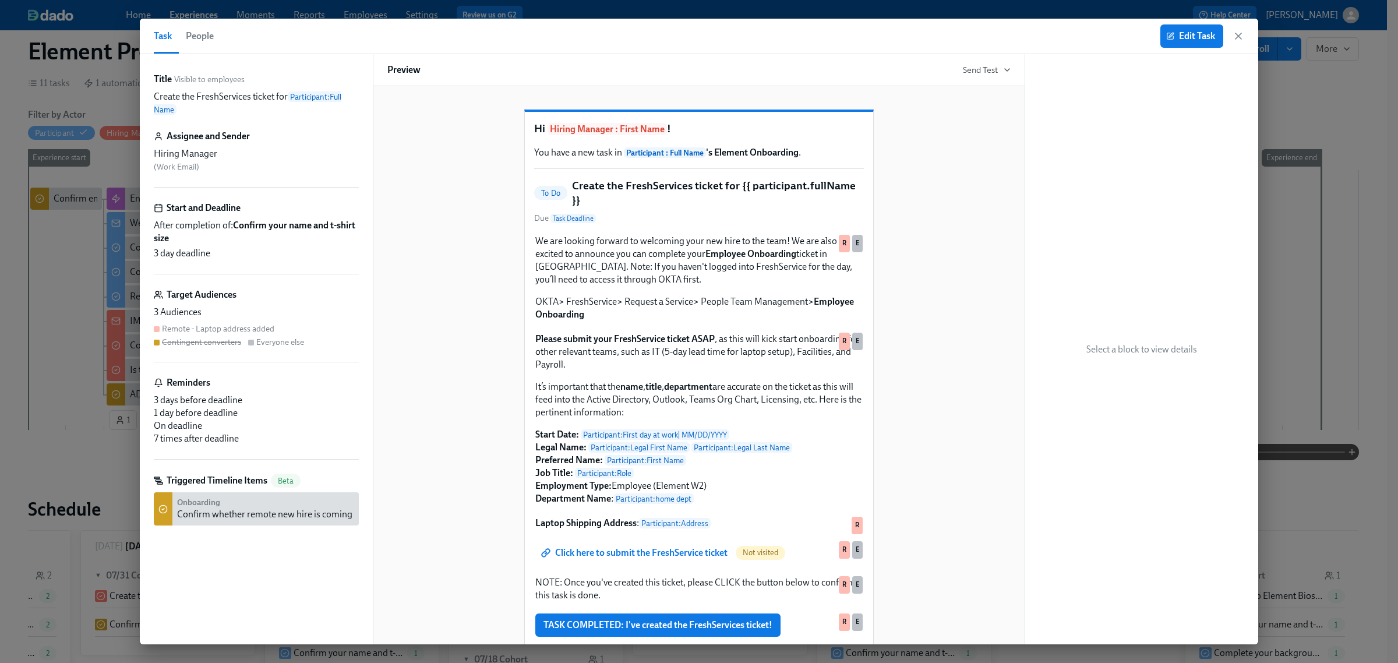
click at [1246, 38] on div "Task People Edit Task" at bounding box center [699, 37] width 1118 height 36
click at [1239, 39] on icon "button" at bounding box center [1238, 36] width 12 height 12
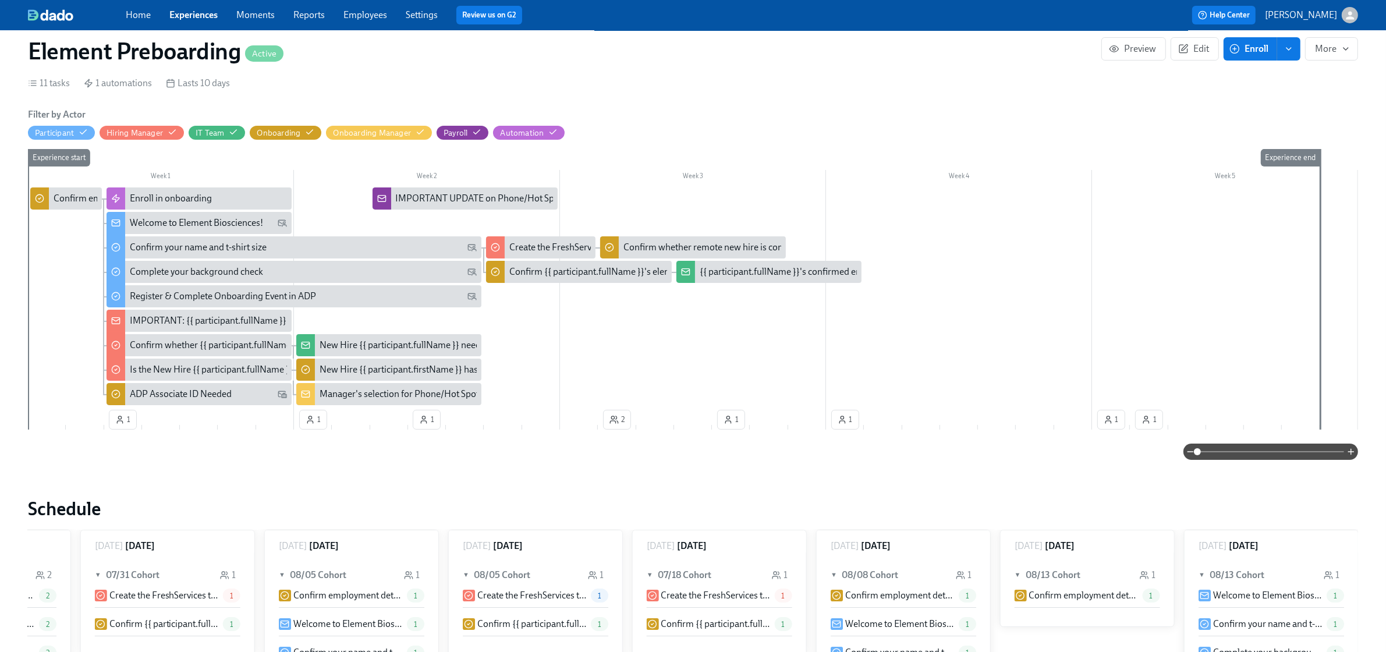
scroll to position [0, 1409]
